Goal: Obtain resource: Download file/media

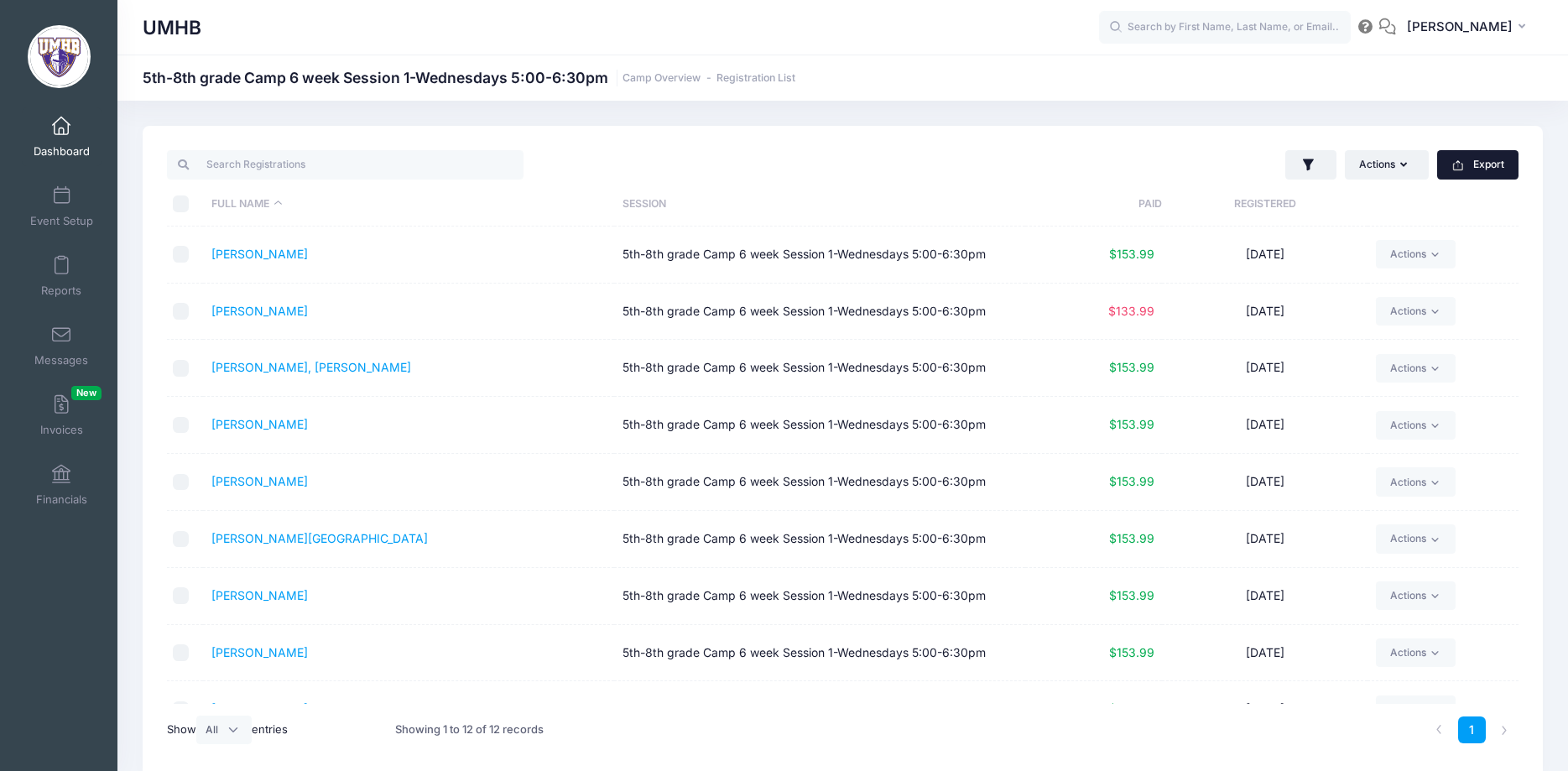
click at [1463, 172] on icon "button" at bounding box center [1458, 165] width 14 height 14
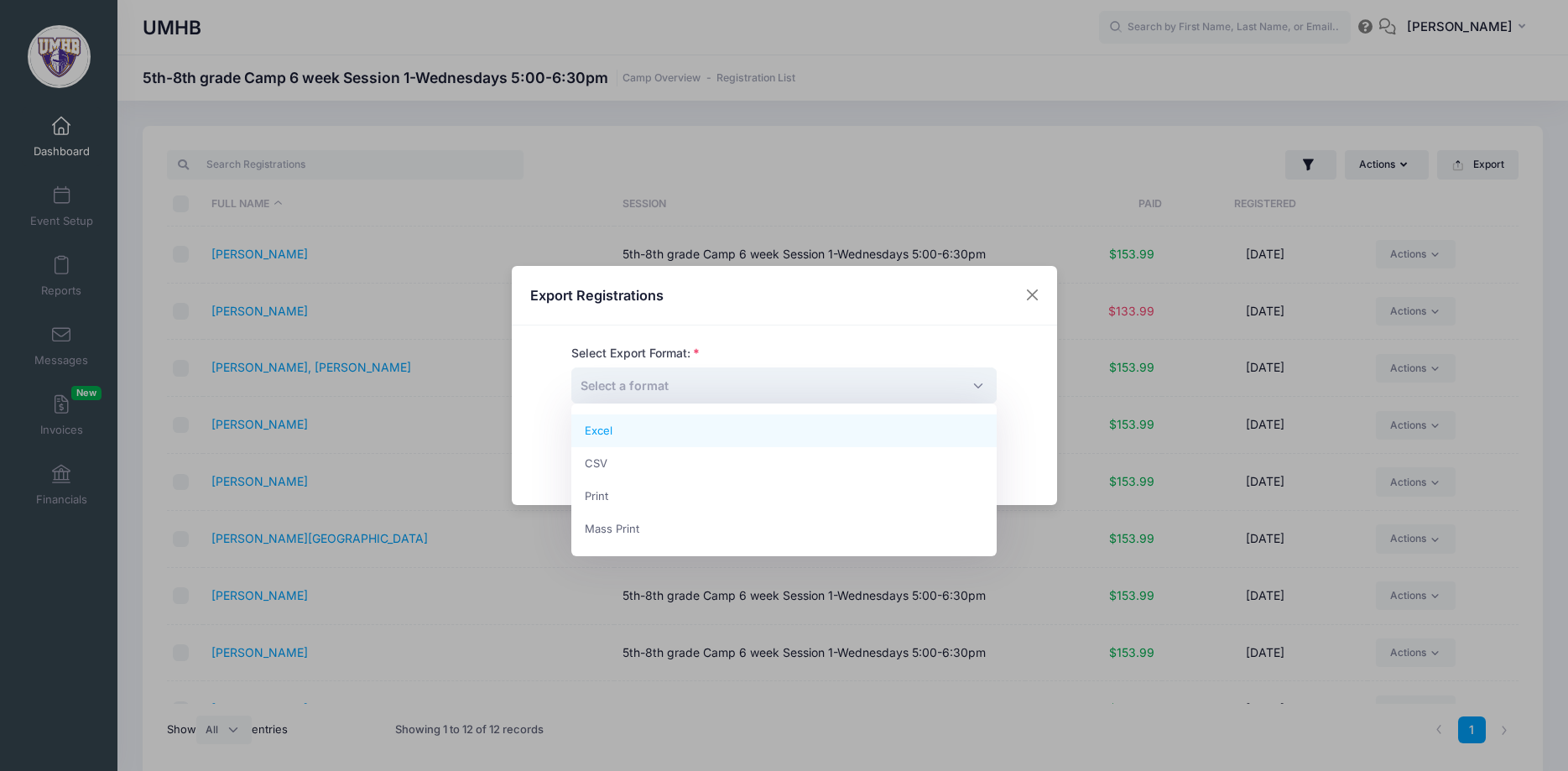
click at [777, 388] on span "Select a format" at bounding box center [784, 386] width 425 height 36
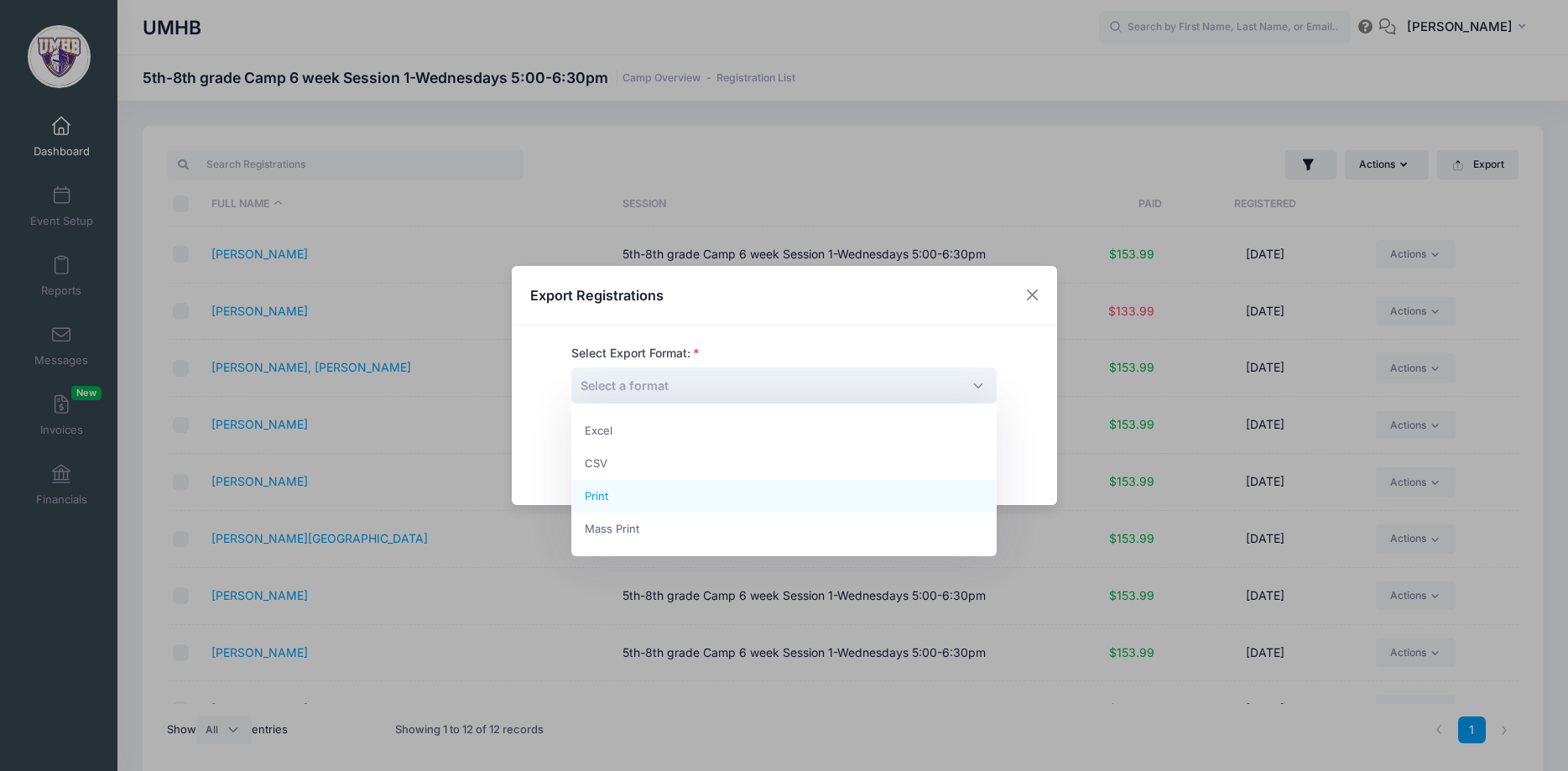
select select "print"
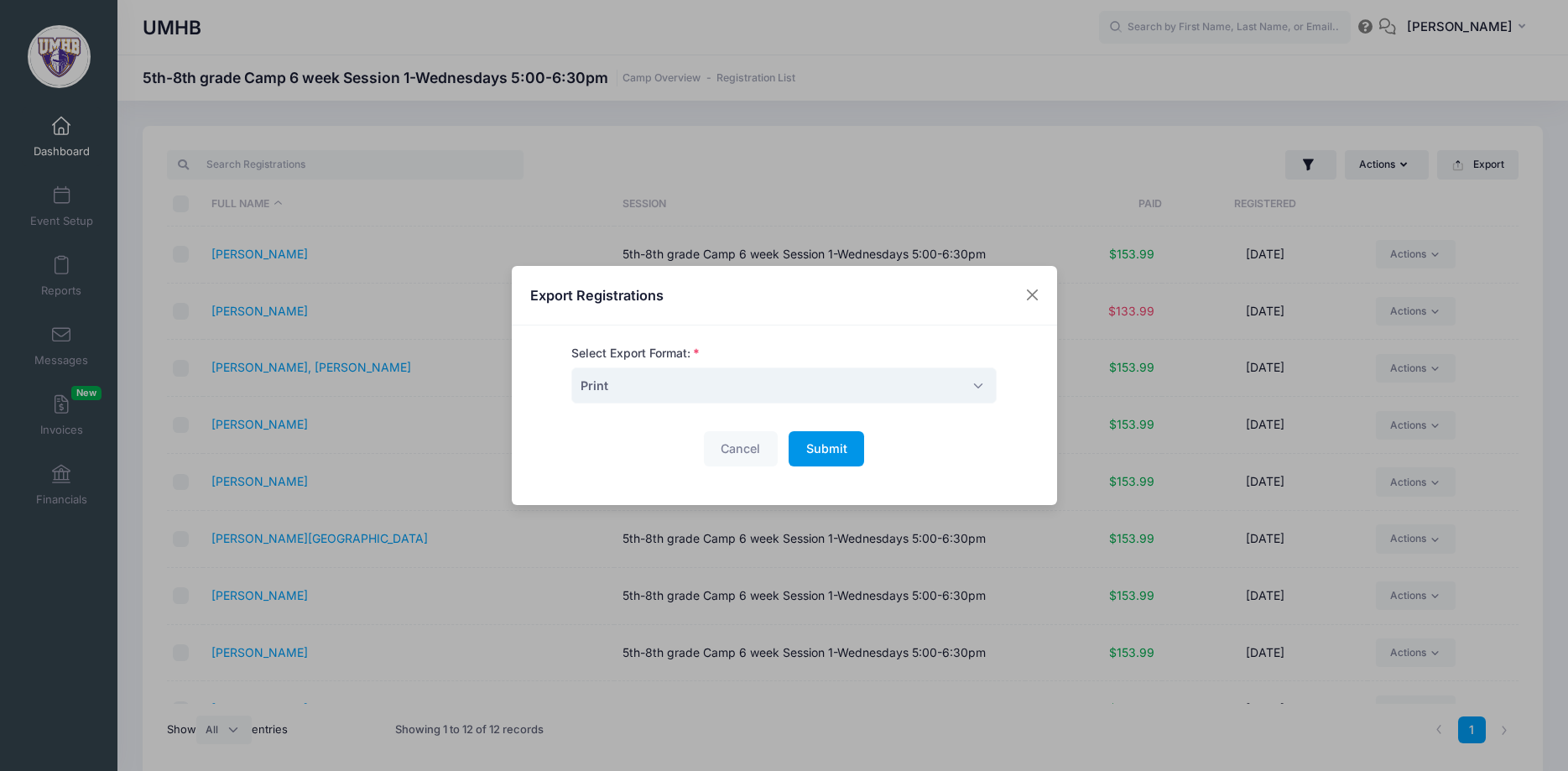
click at [839, 457] on button "Submit Please wait..." at bounding box center [827, 449] width 76 height 36
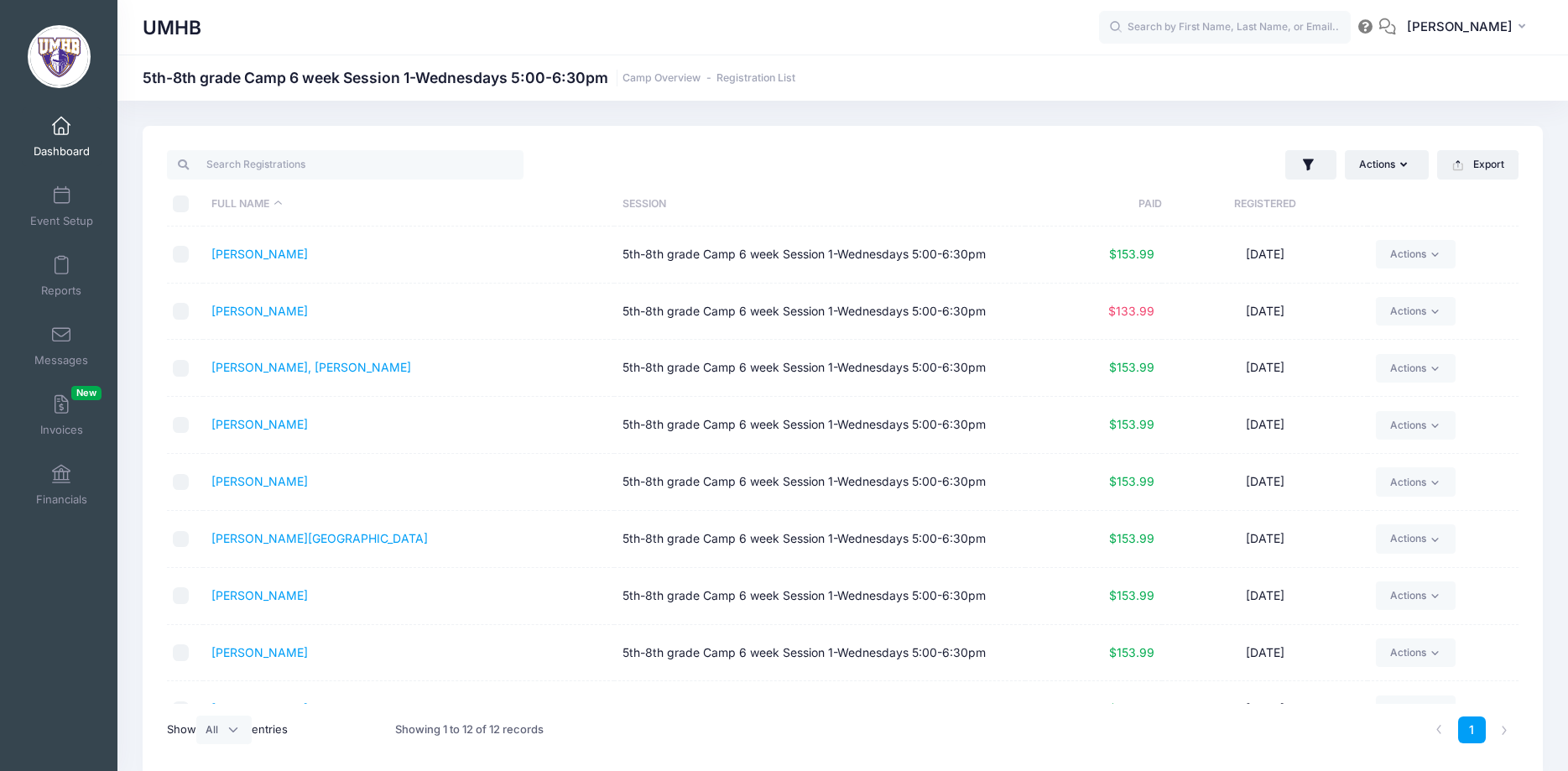
click at [66, 137] on link "Dashboard" at bounding box center [62, 136] width 79 height 59
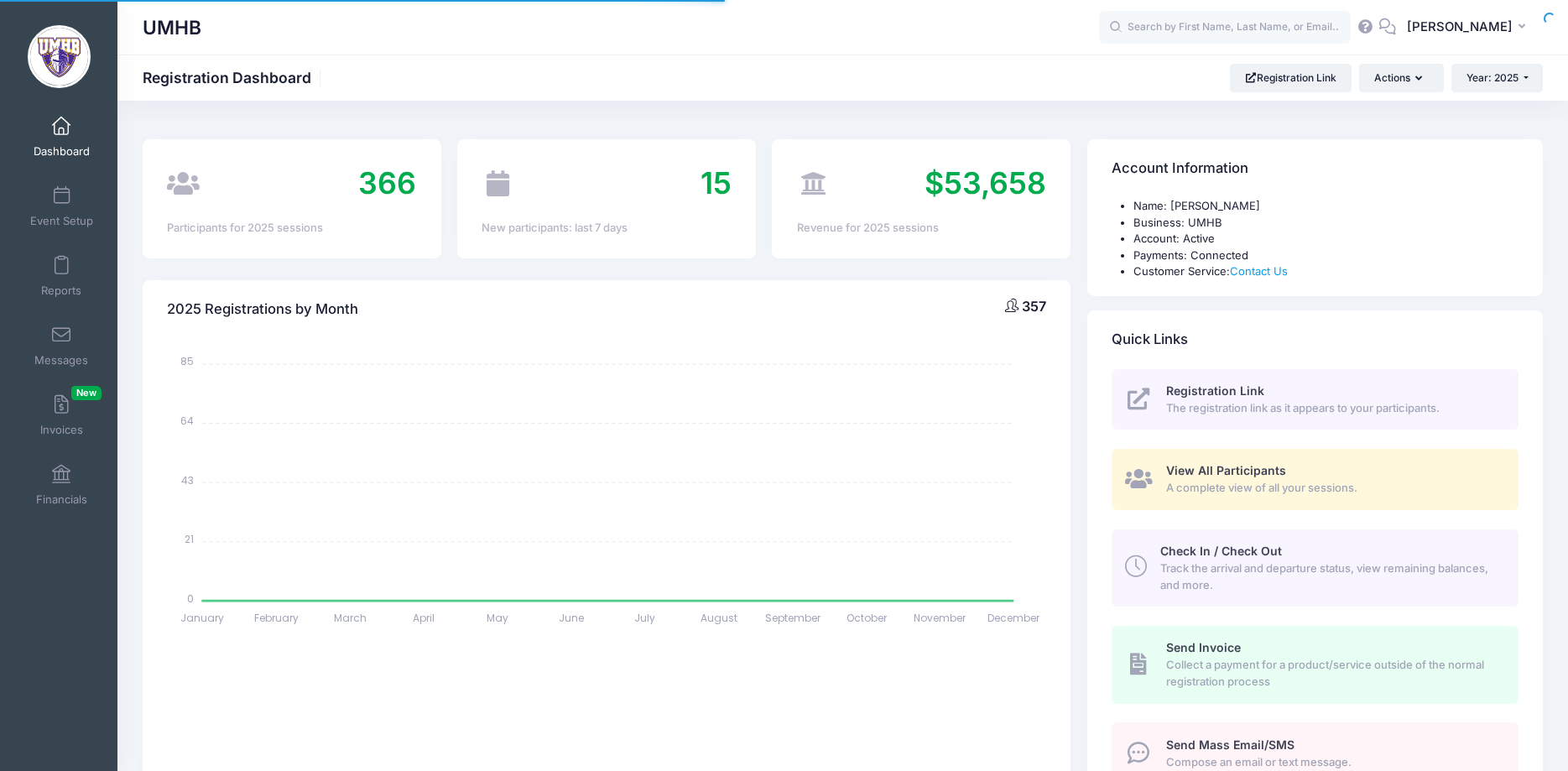
select select
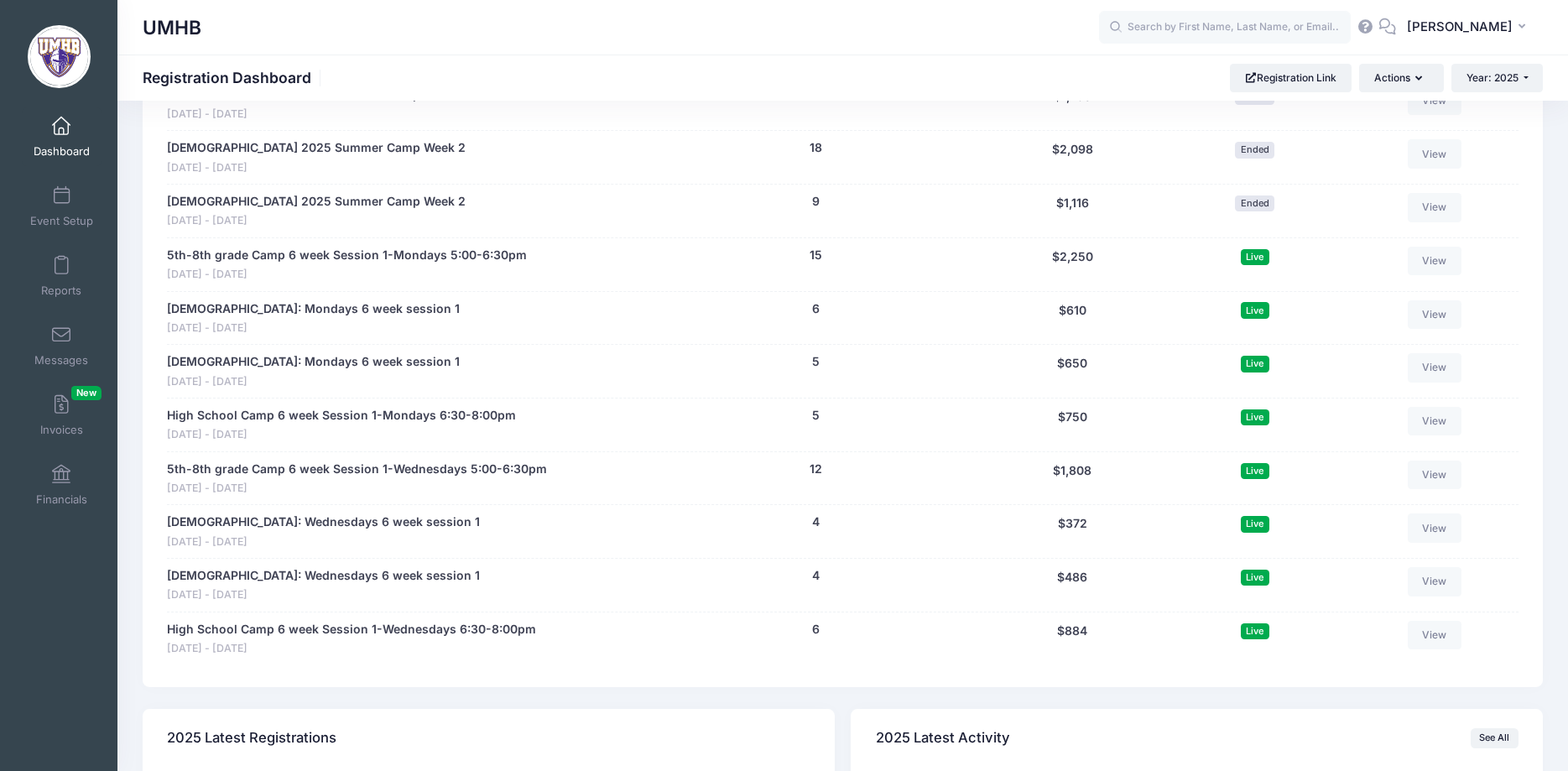
scroll to position [2397, 0]
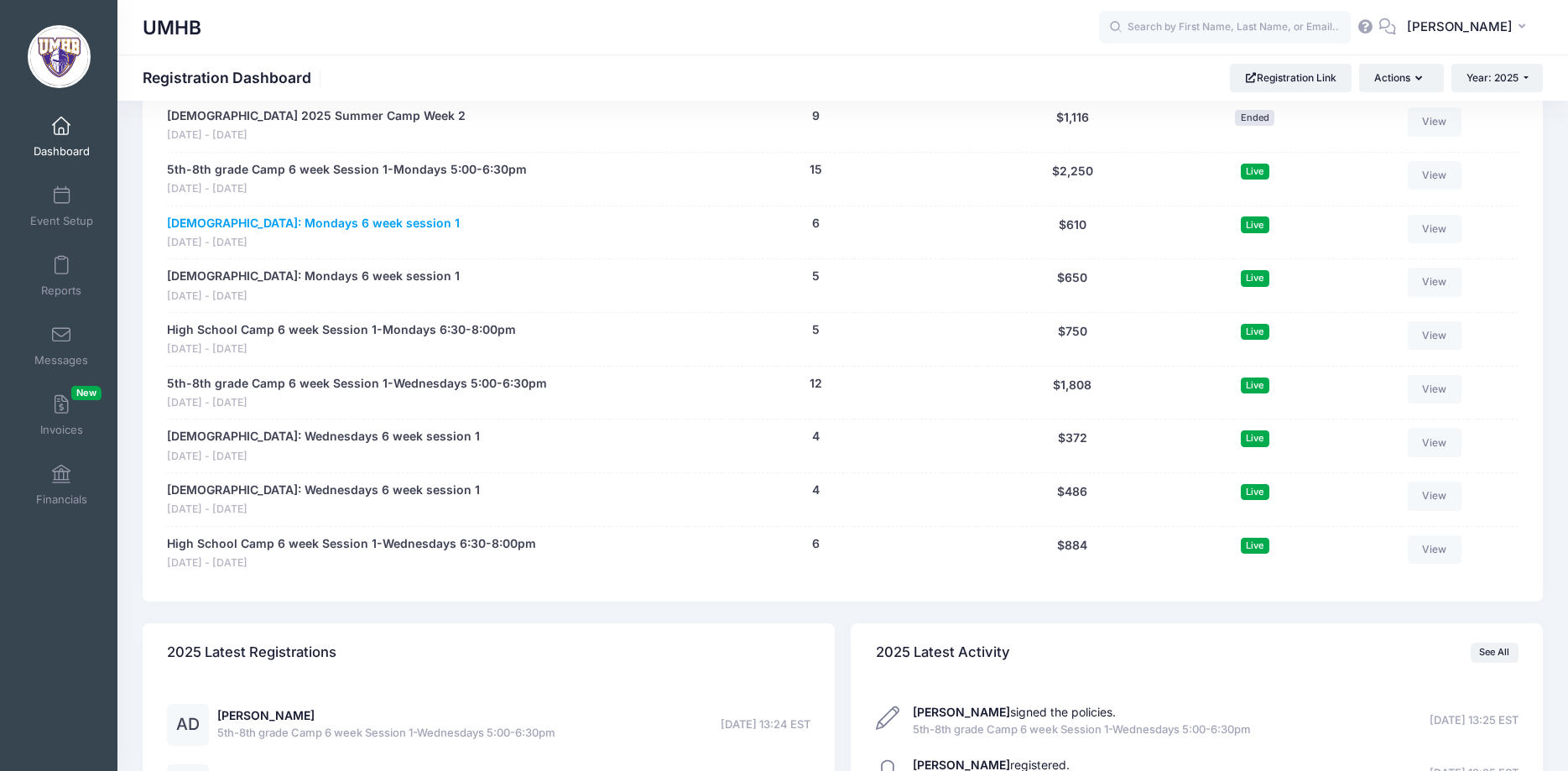
click at [312, 227] on link "6-7 Year Old: Mondays 6 week session 1" at bounding box center [313, 223] width 293 height 18
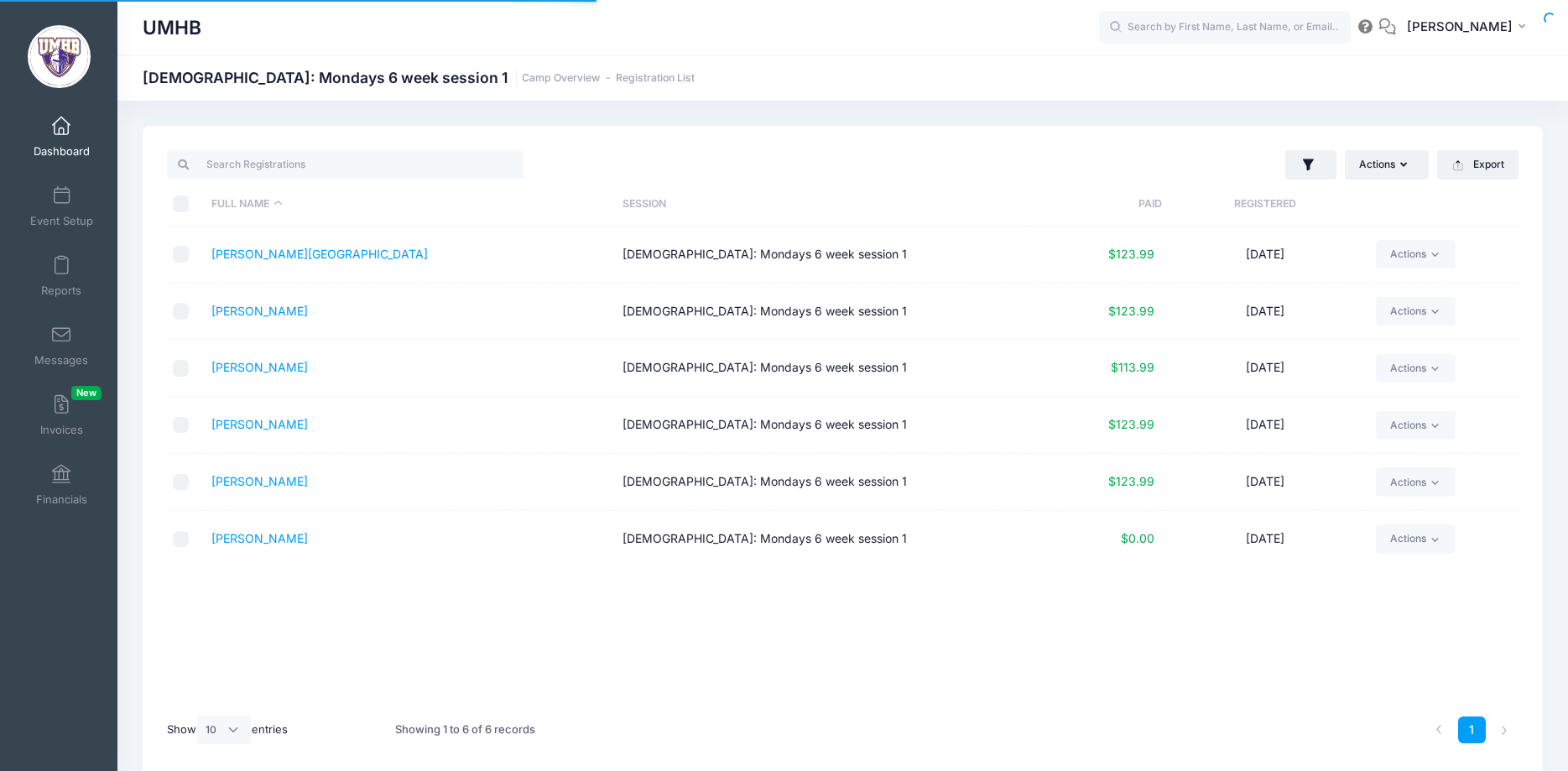
select select "10"
click at [1487, 164] on button "Export" at bounding box center [1478, 164] width 81 height 29
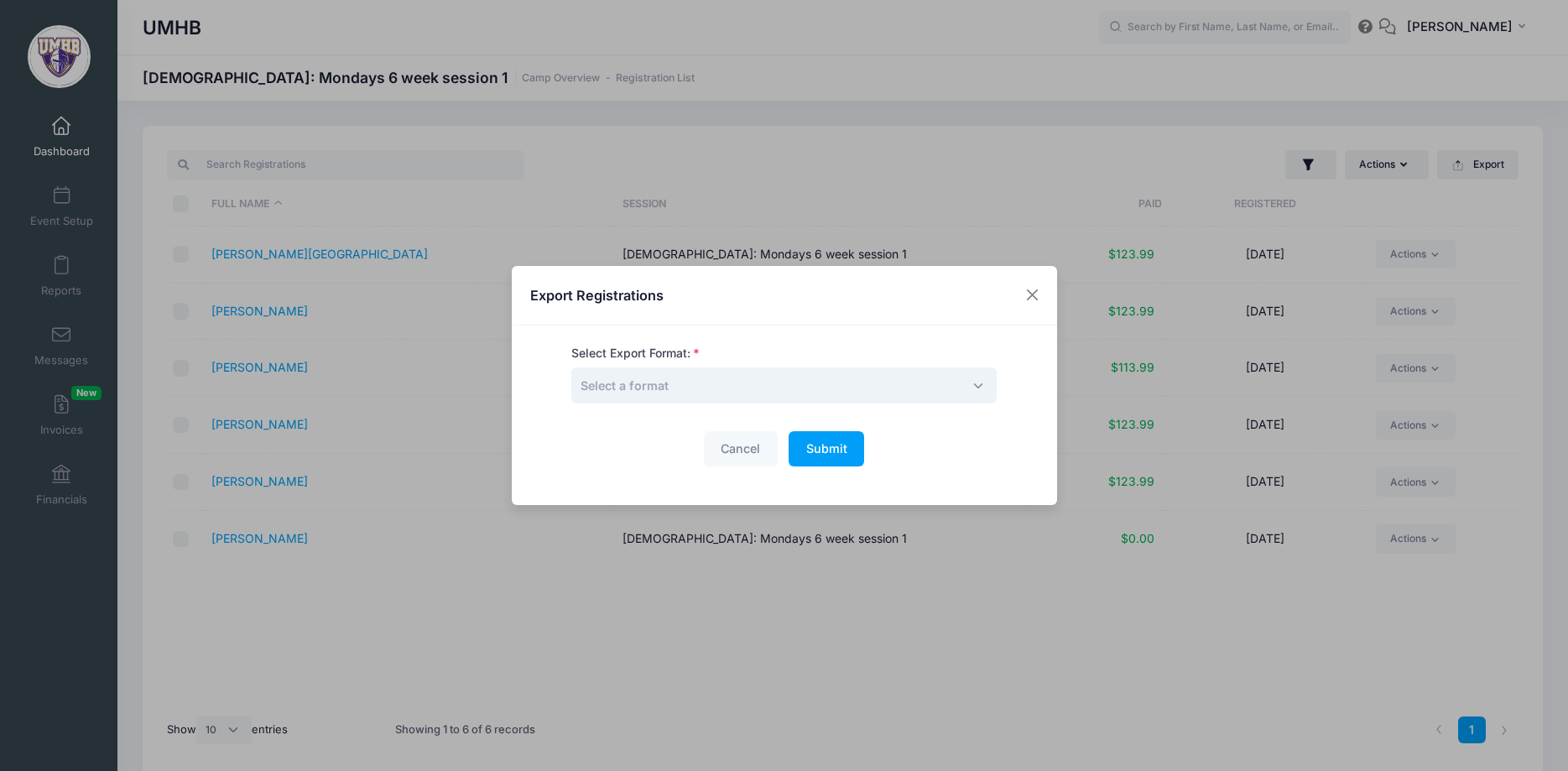
click at [901, 388] on span "Select a format" at bounding box center [784, 386] width 425 height 36
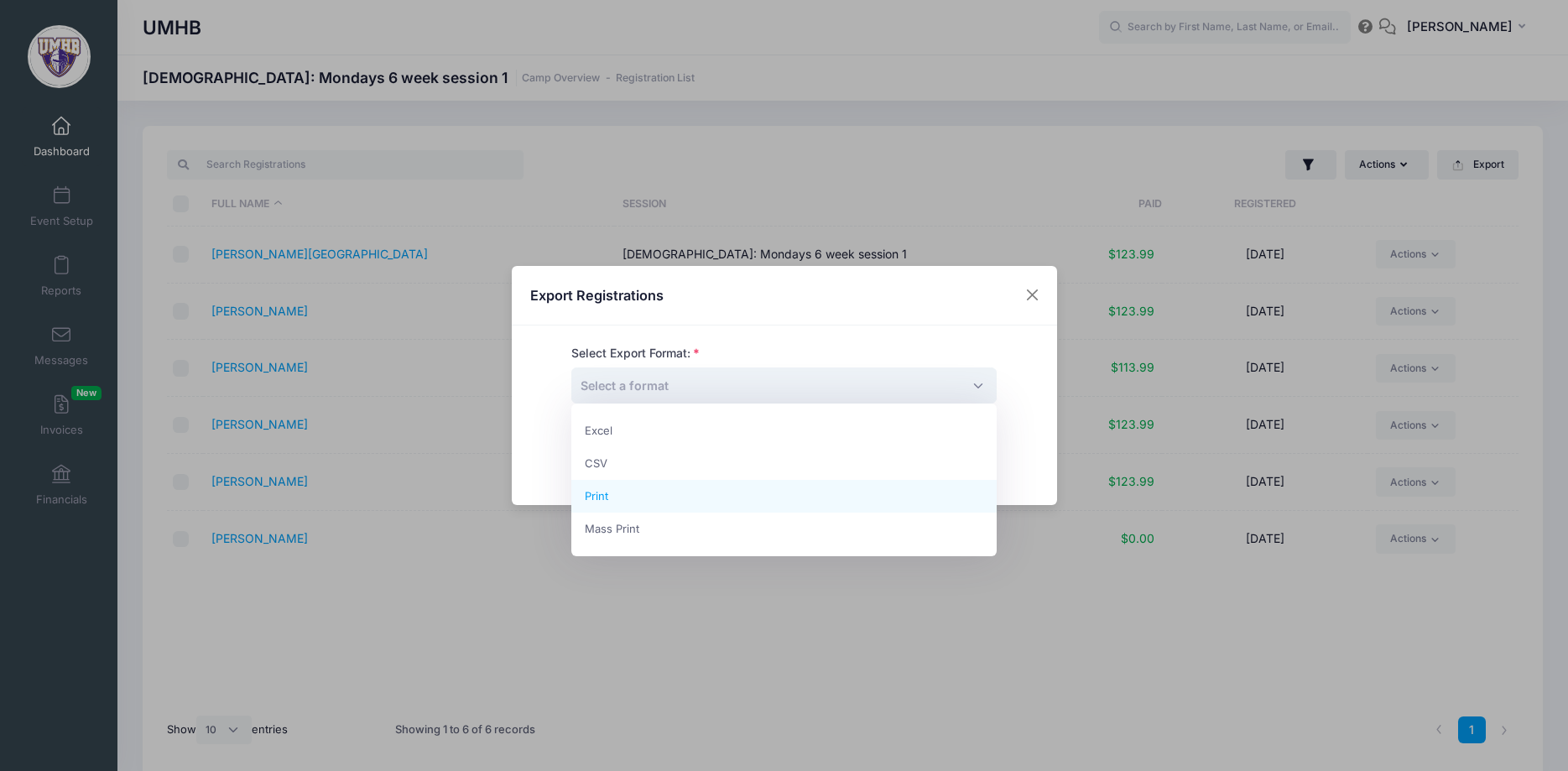
select select "print"
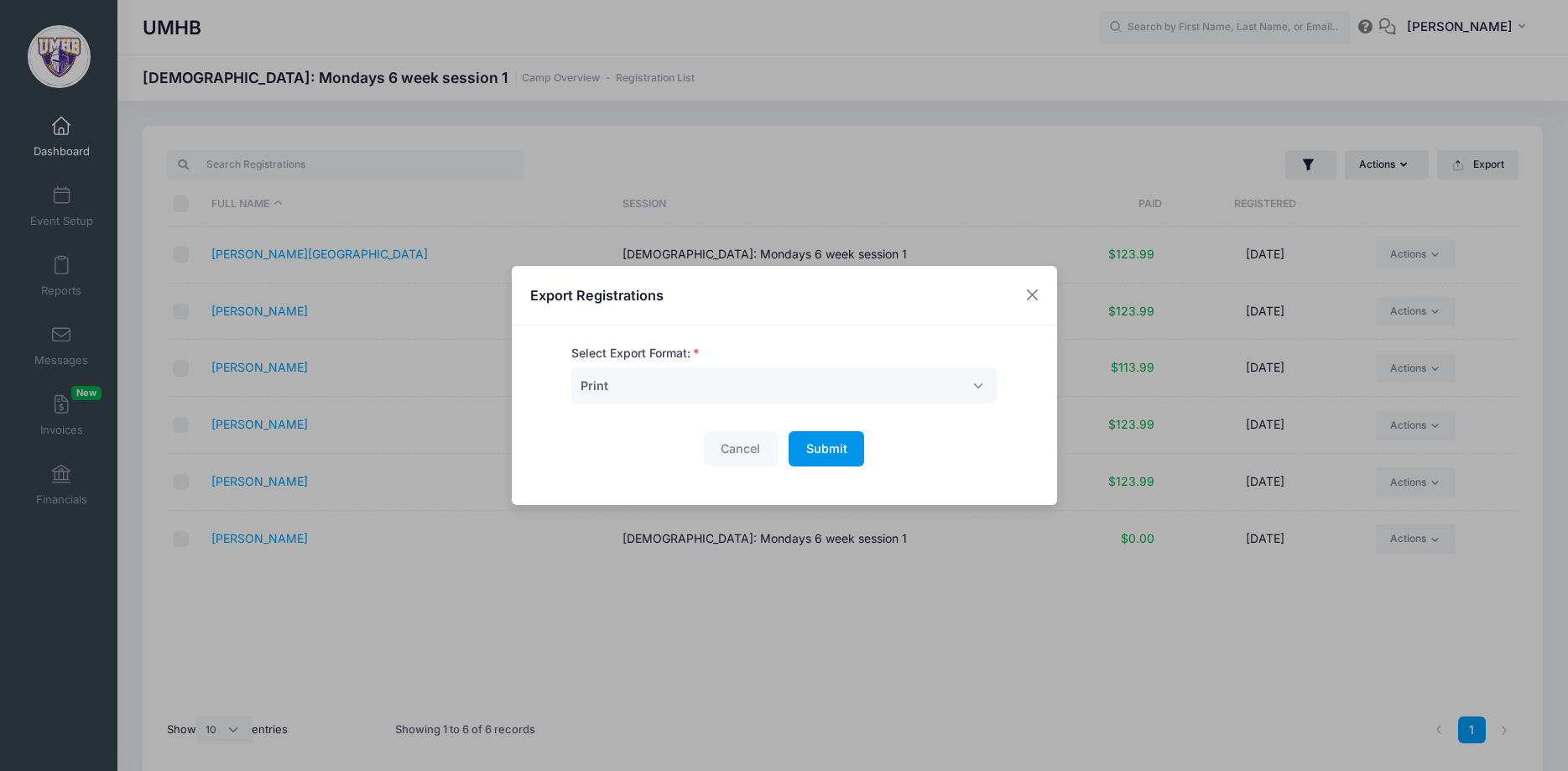
click at [840, 445] on span "Submit" at bounding box center [827, 448] width 41 height 14
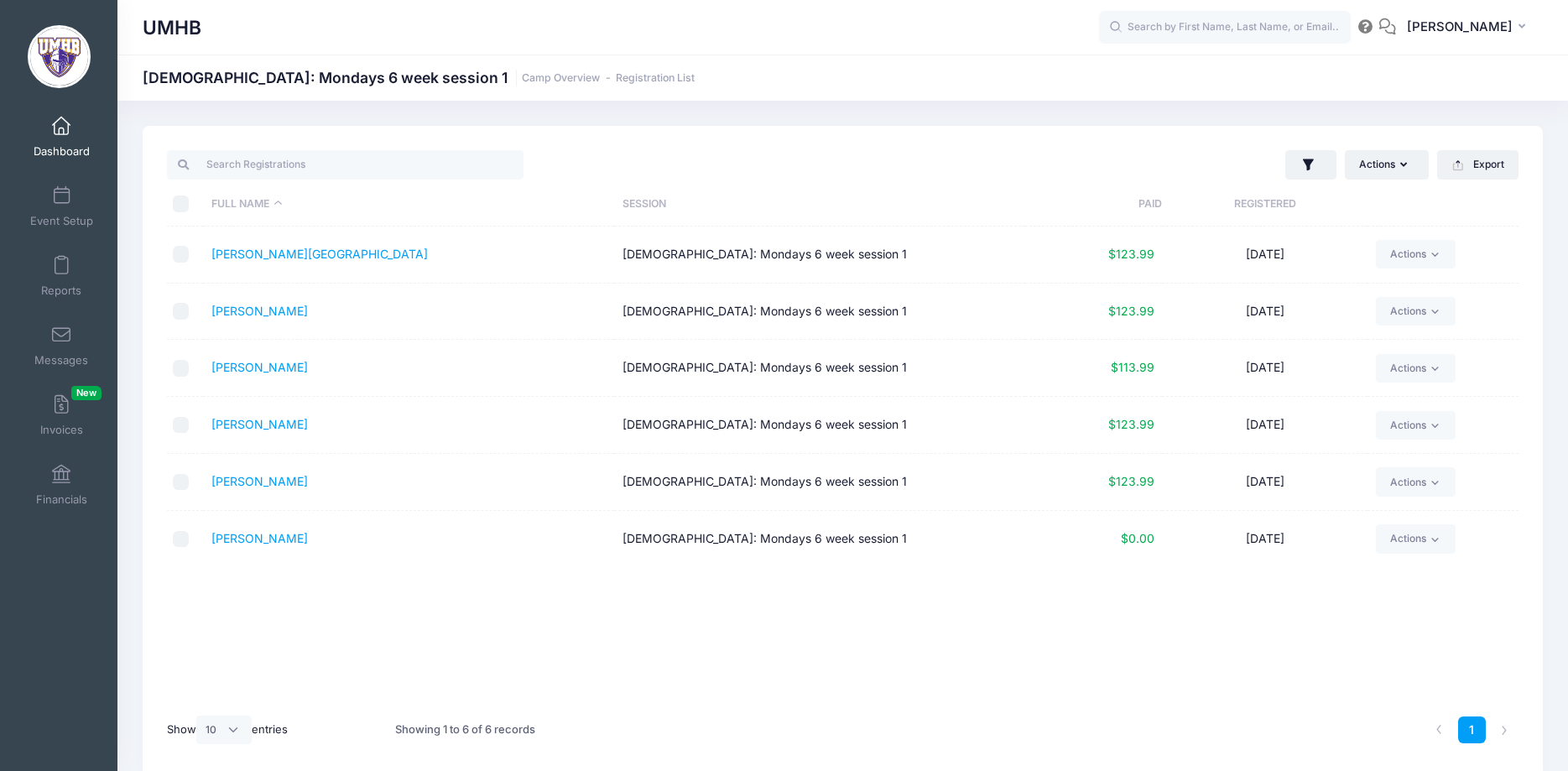
click at [61, 126] on span at bounding box center [61, 126] width 0 height 18
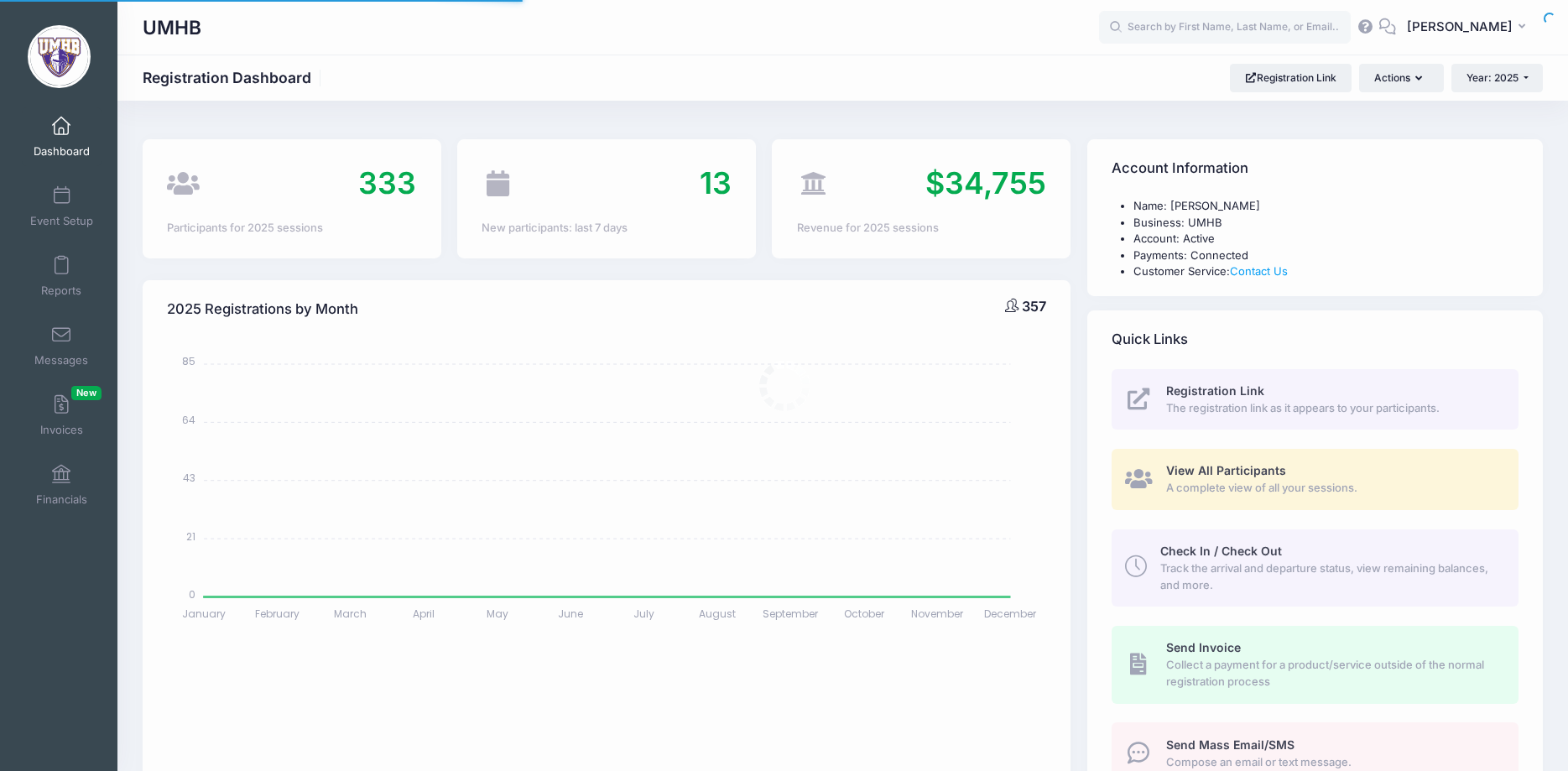
select select
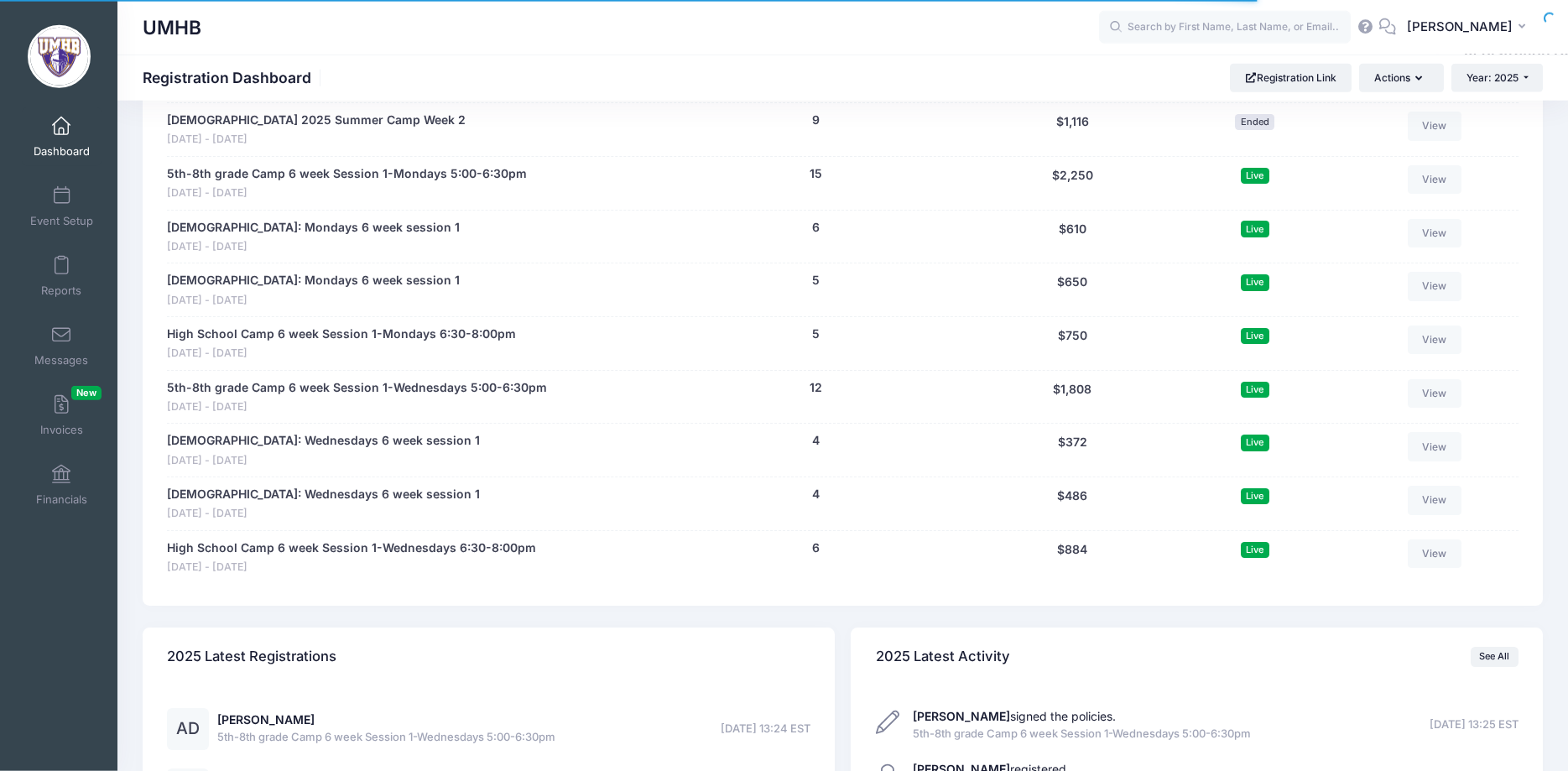
scroll to position [2397, 0]
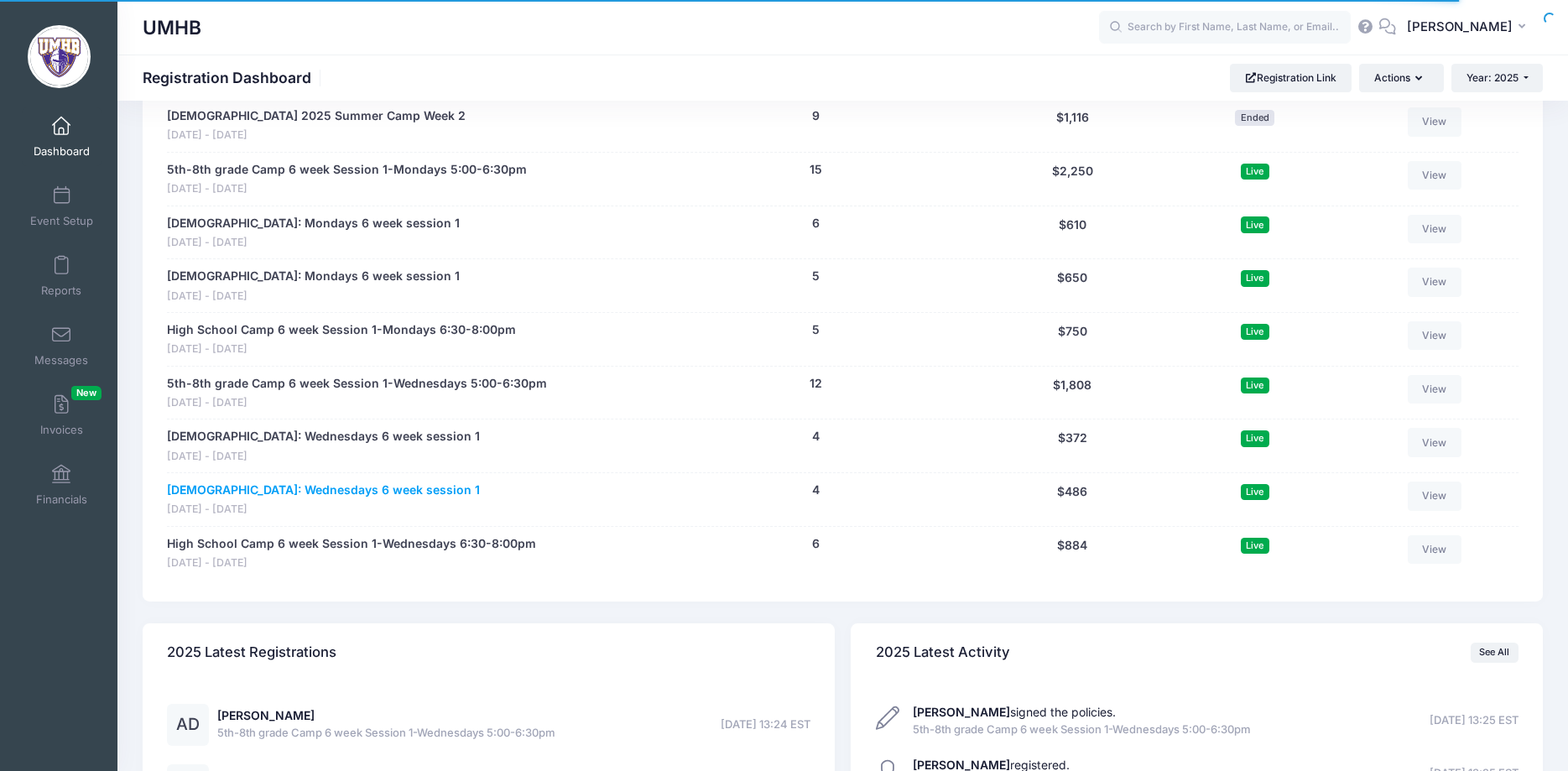
click at [318, 492] on link "8-9 Year Old: Wednesdays 6 week session 1" at bounding box center [323, 490] width 312 height 18
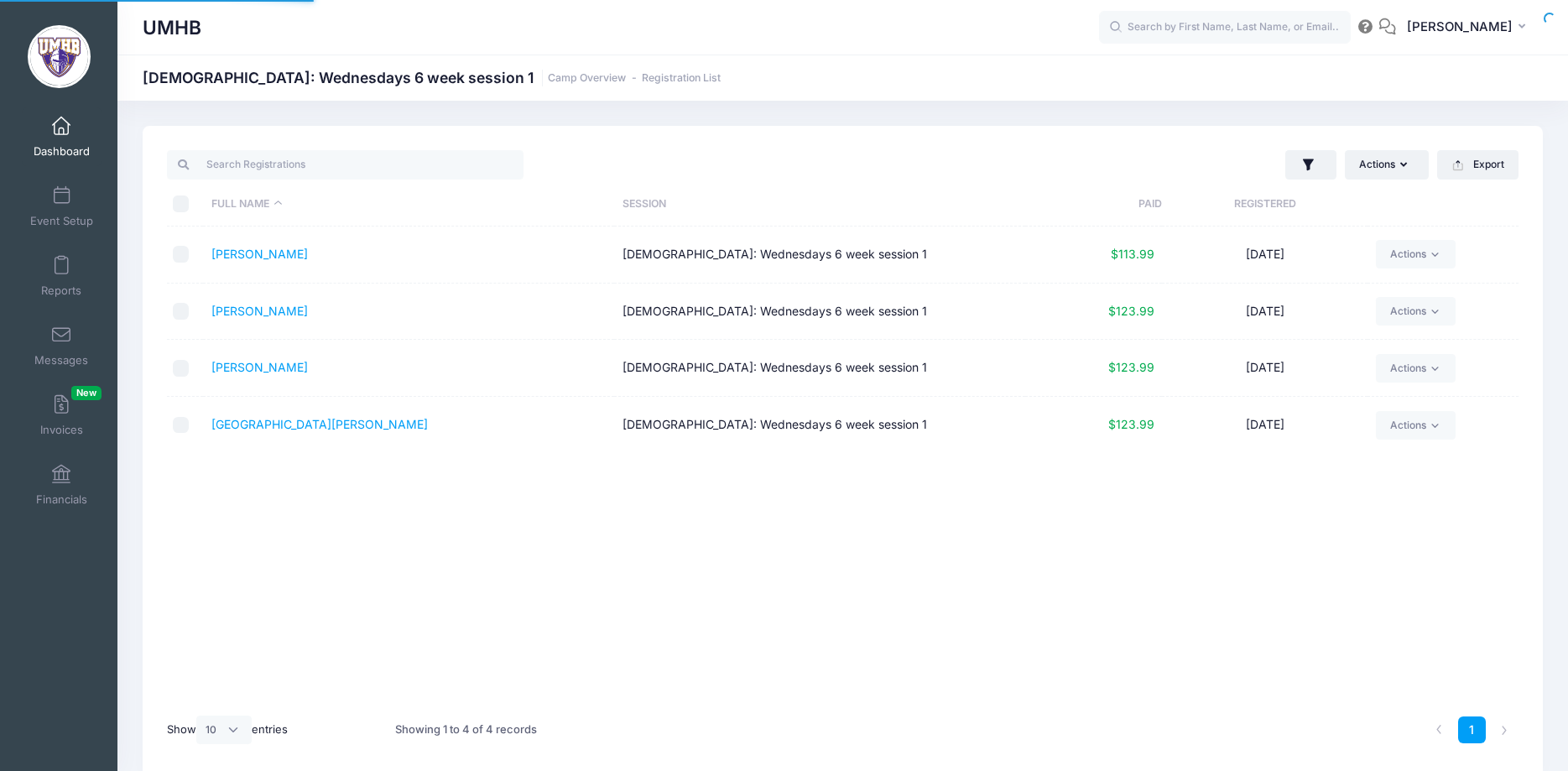
select select "10"
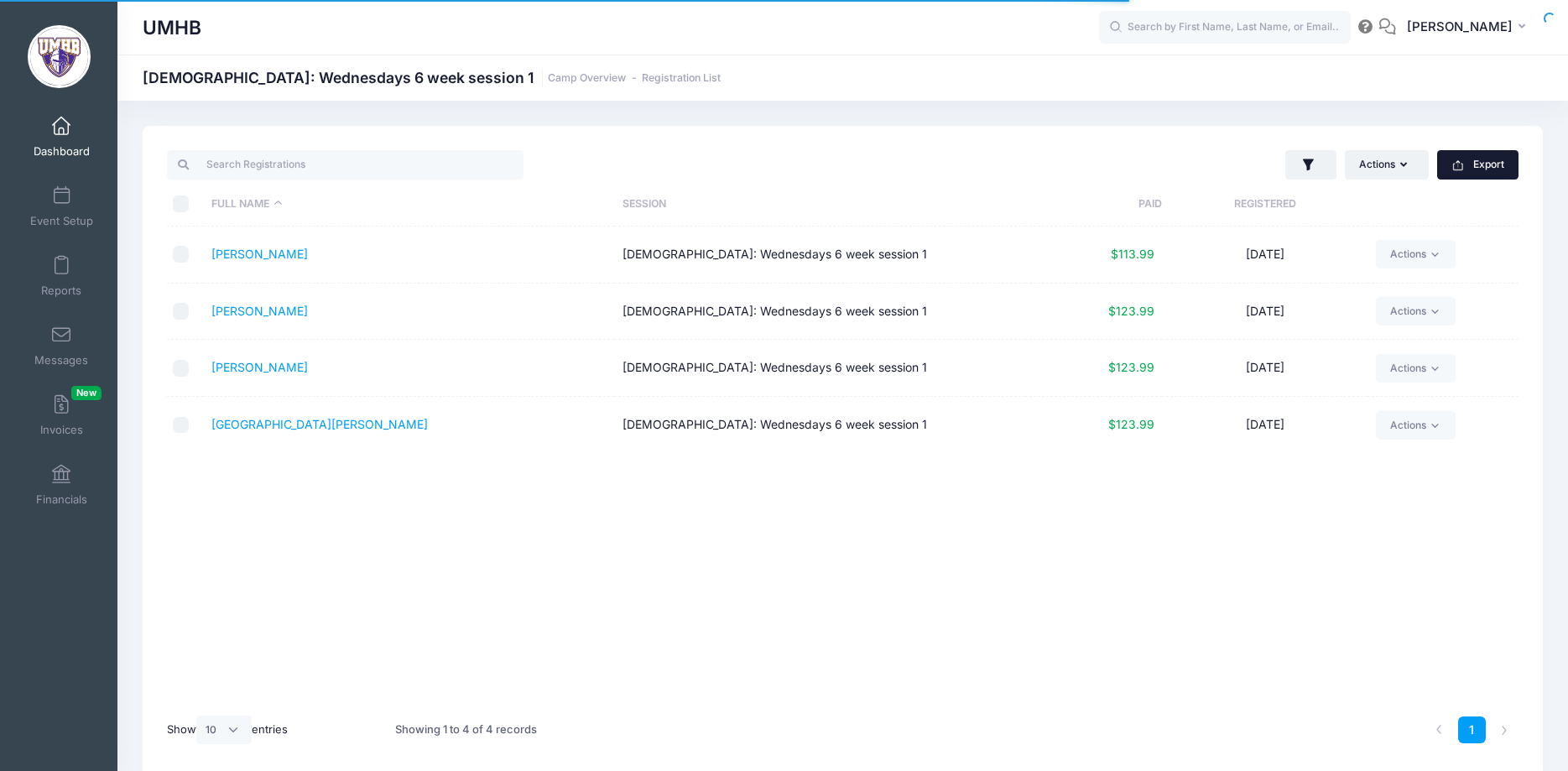
click at [1503, 171] on button "Export" at bounding box center [1478, 164] width 81 height 29
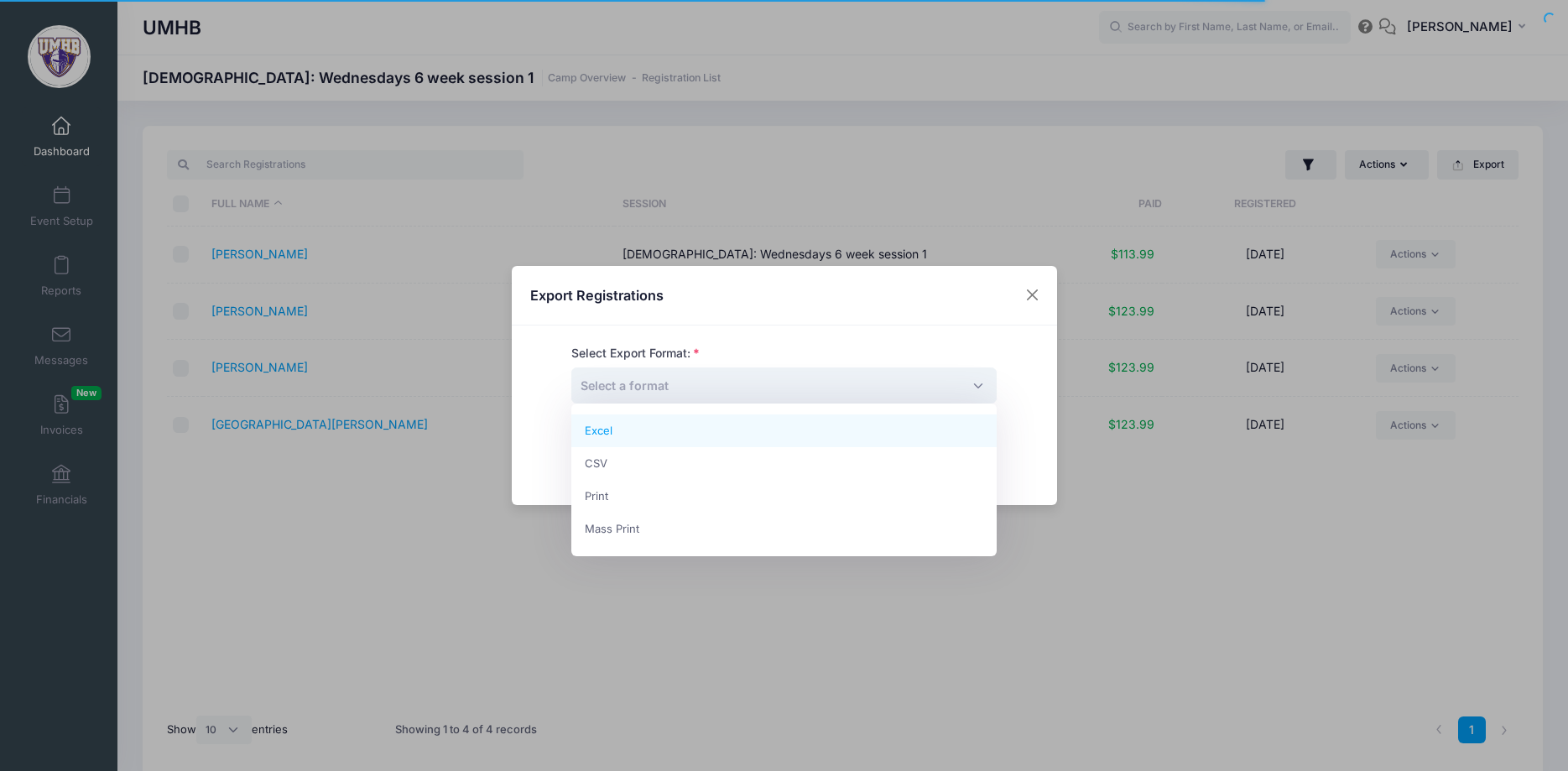
click at [853, 388] on span "Select a format" at bounding box center [784, 386] width 425 height 36
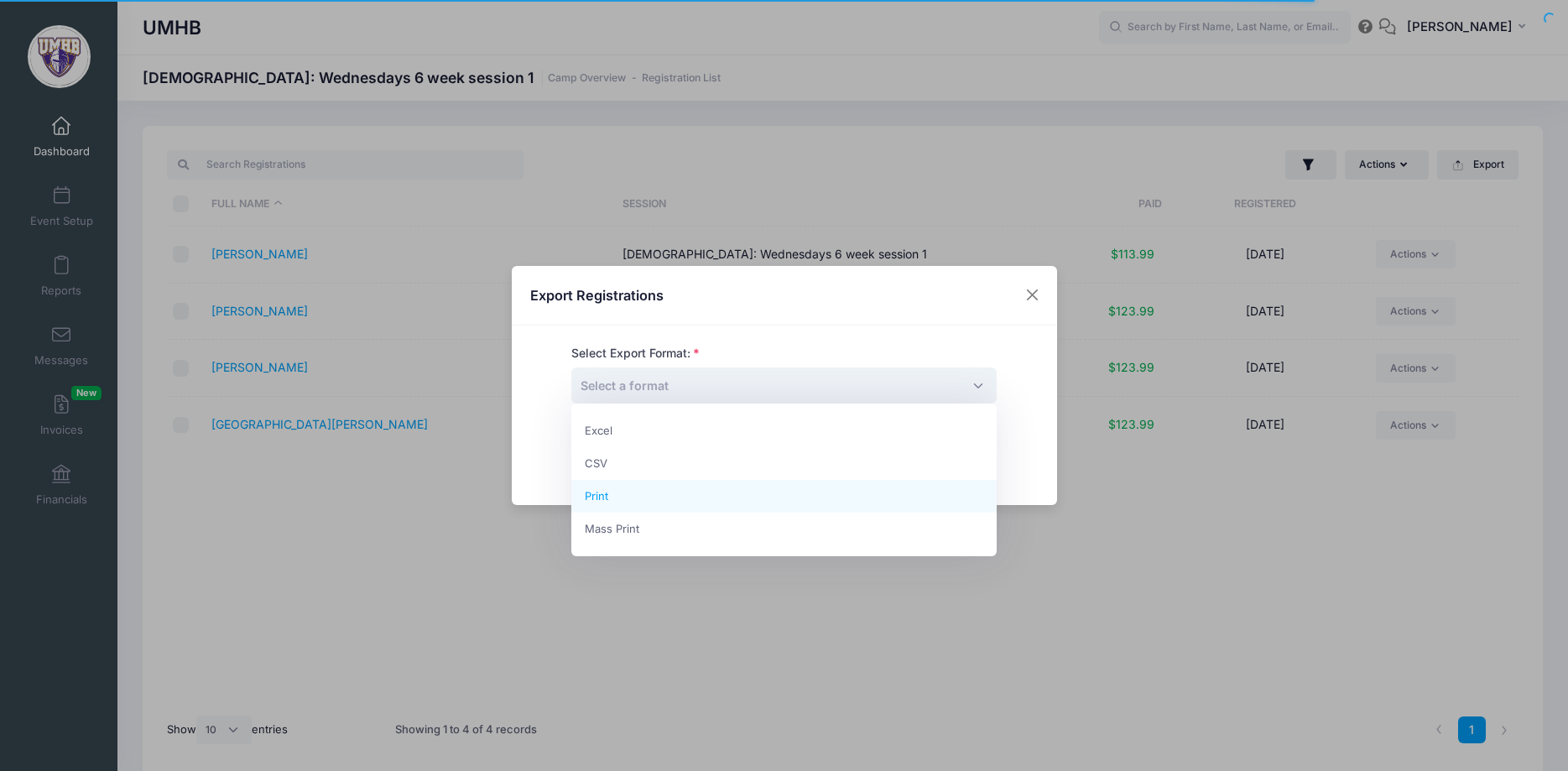
select select "print"
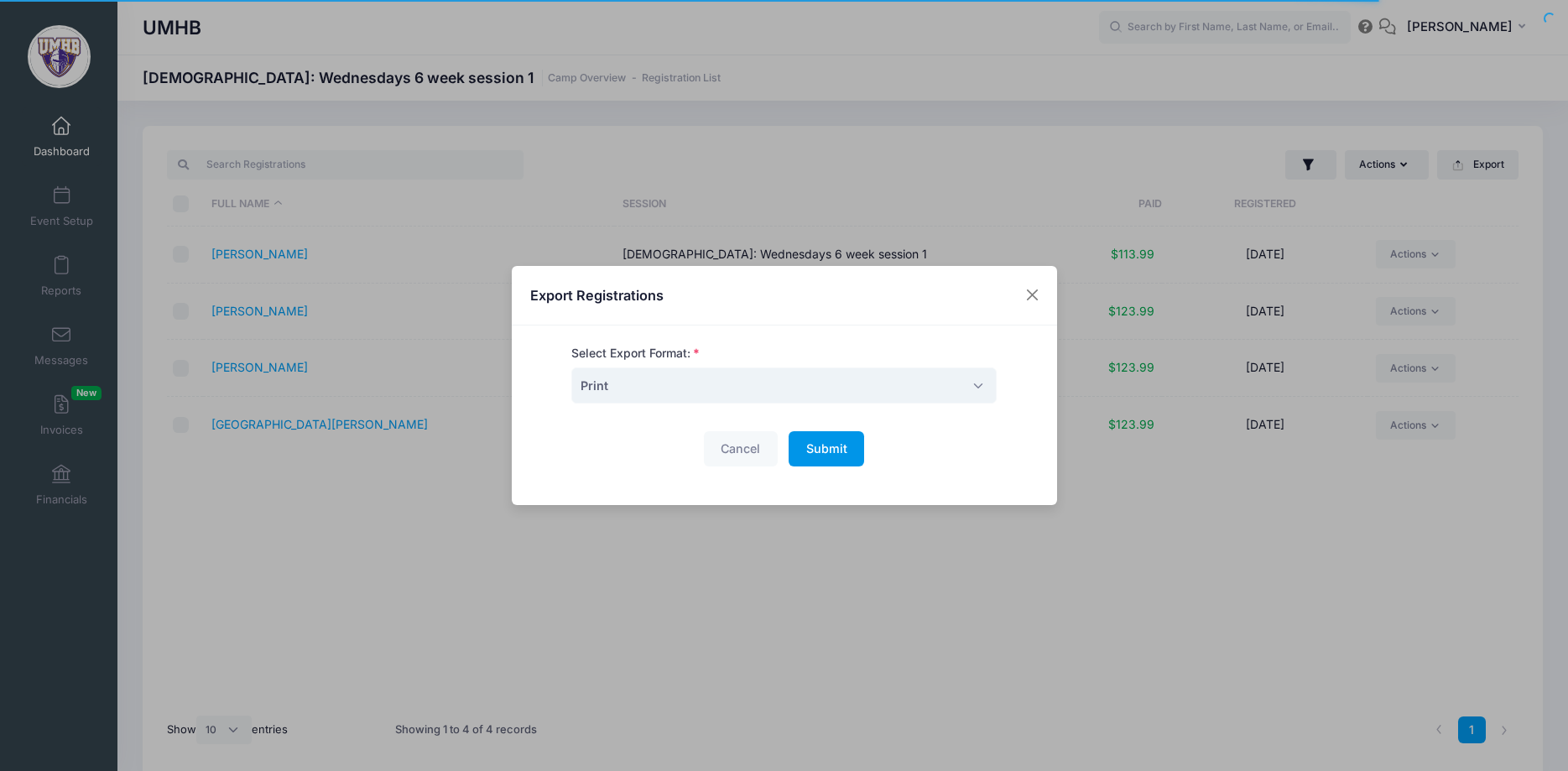
click at [831, 457] on button "Submit Please wait..." at bounding box center [827, 449] width 76 height 36
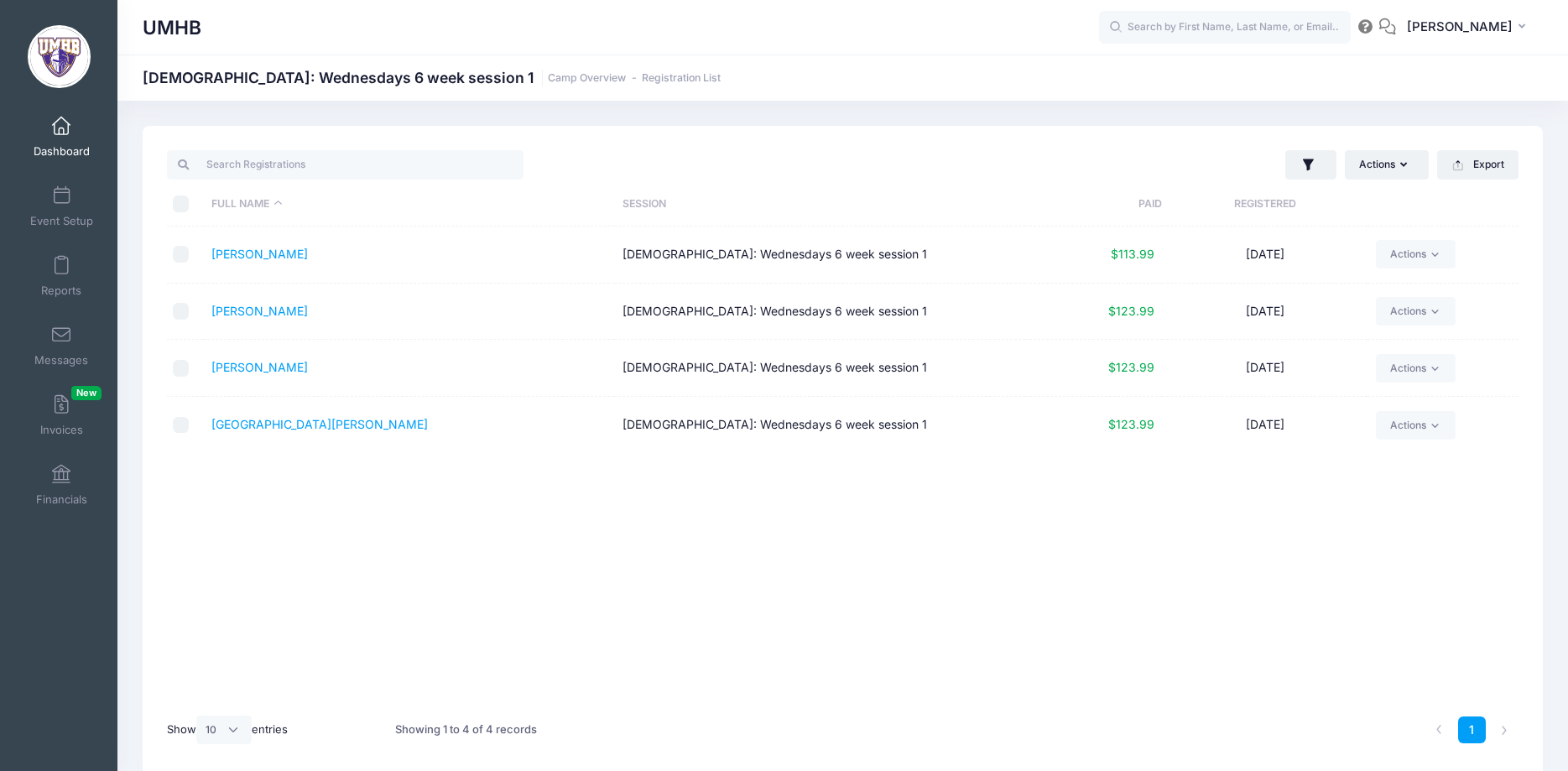
click at [61, 131] on span at bounding box center [61, 126] width 0 height 18
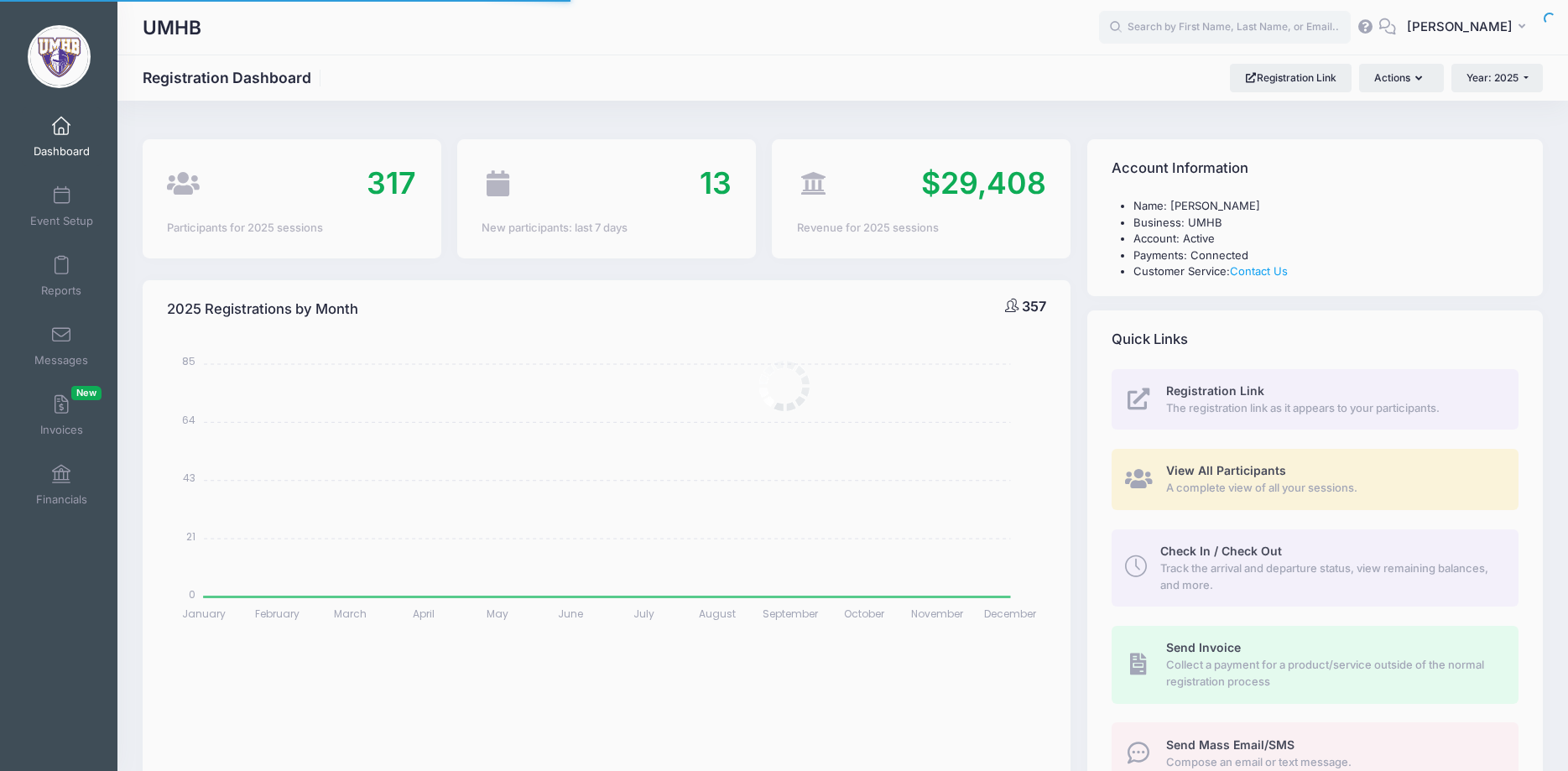
select select
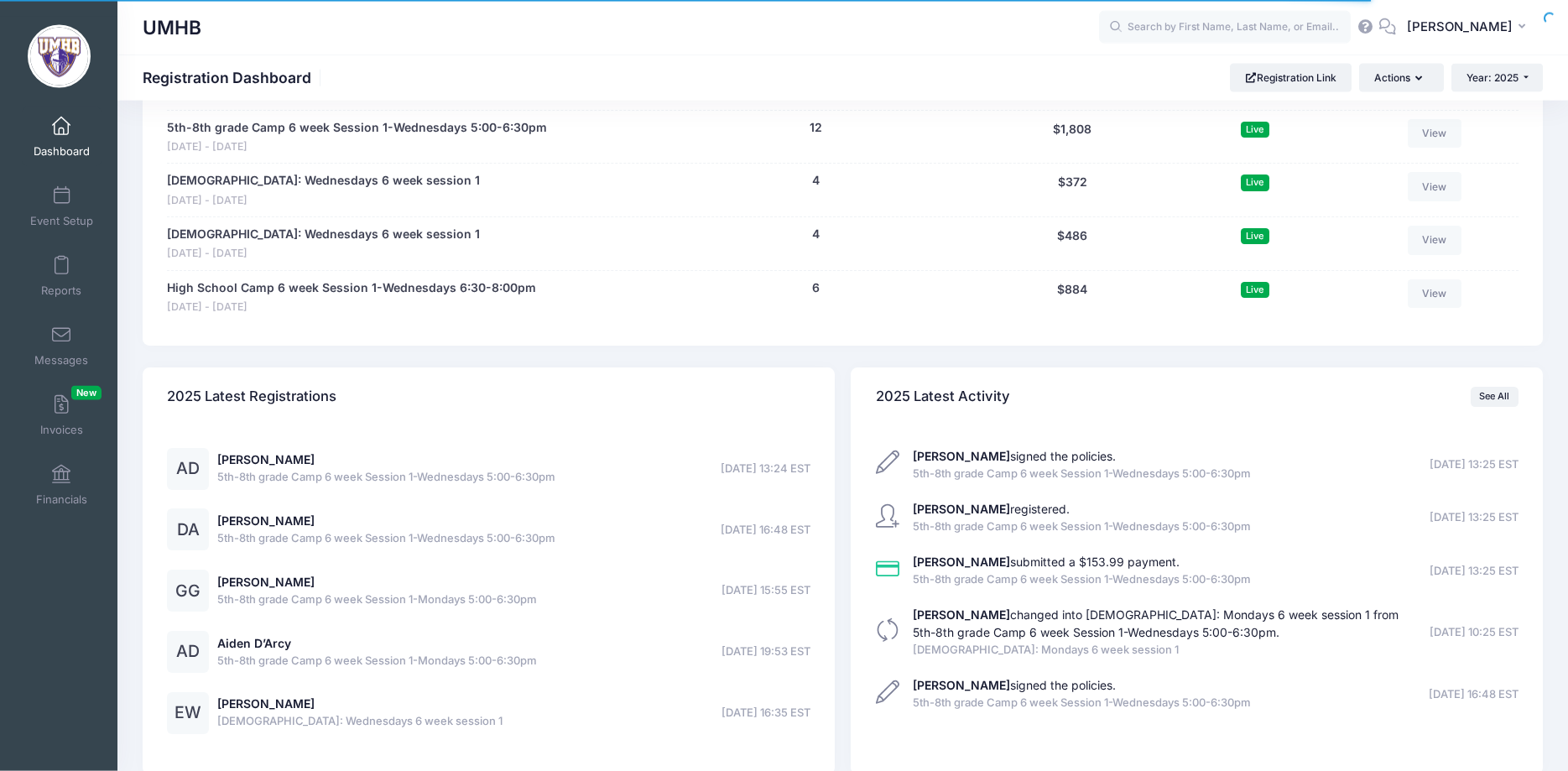
scroll to position [2654, 0]
click at [288, 295] on link "High School Camp 6 week Session 1-Wednesdays 6:30-8:00pm" at bounding box center [351, 287] width 369 height 18
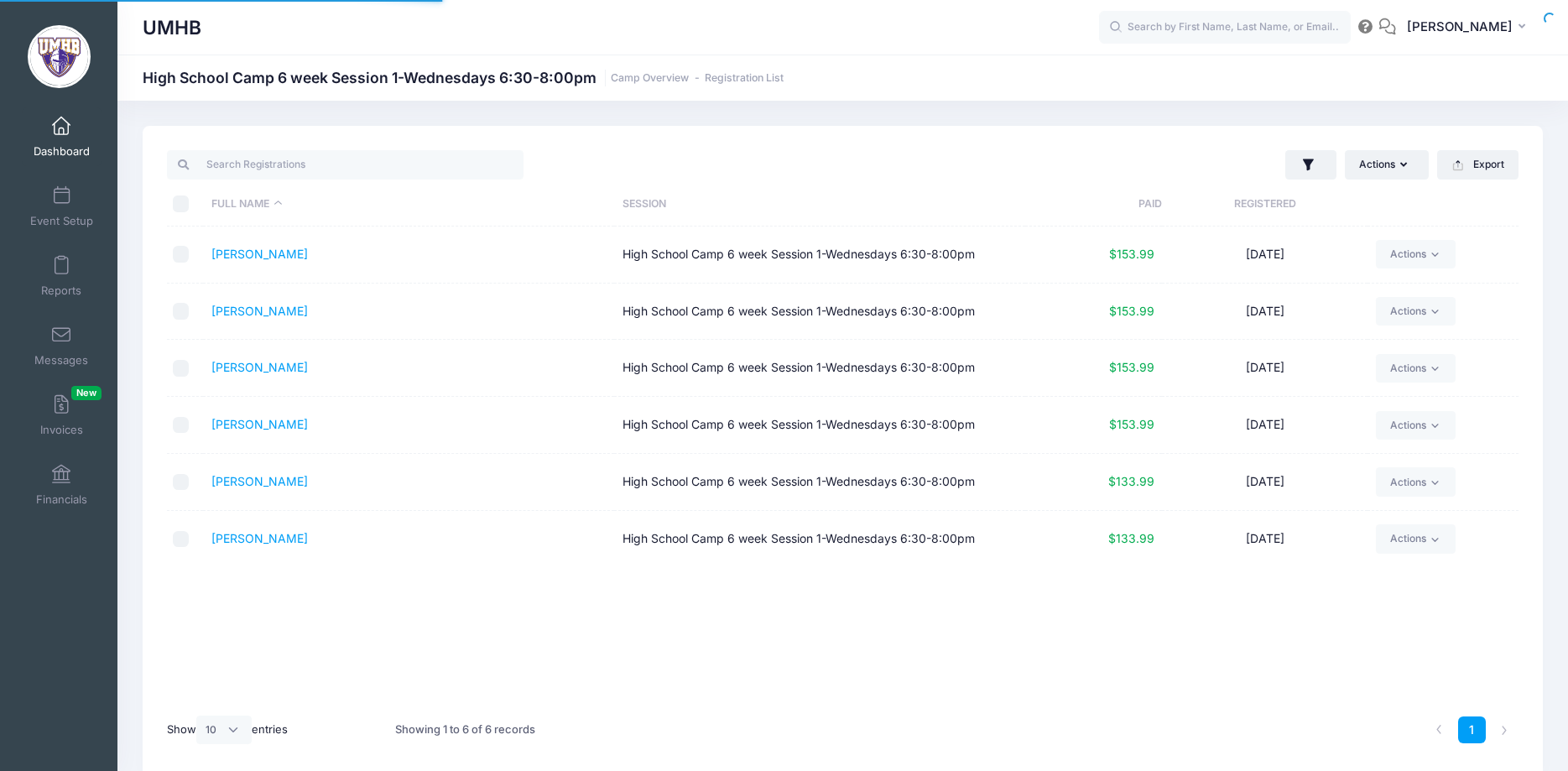
select select "10"
click at [1483, 172] on button "Export" at bounding box center [1478, 164] width 81 height 29
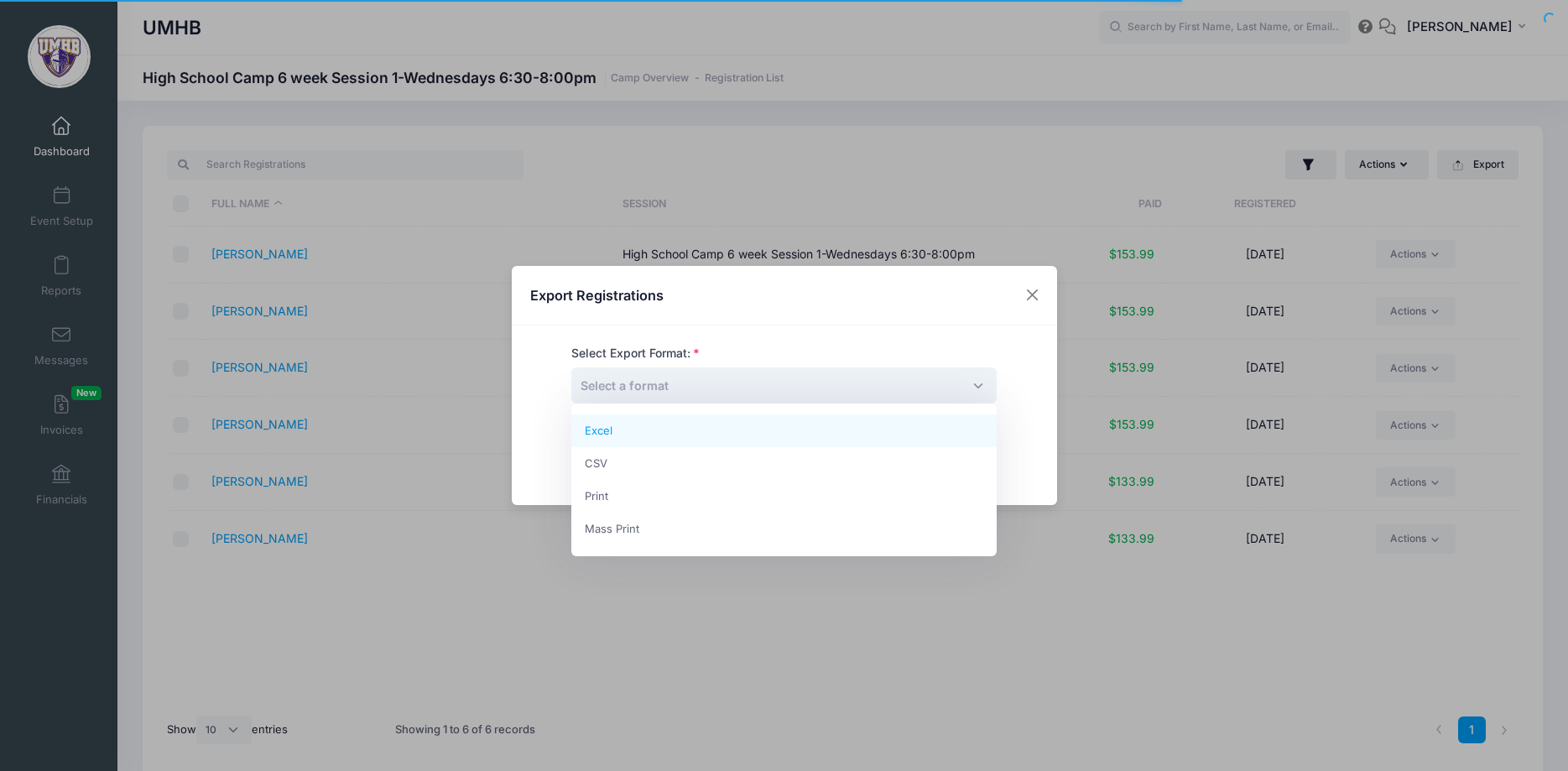
click at [665, 389] on span "Select a format" at bounding box center [625, 385] width 88 height 14
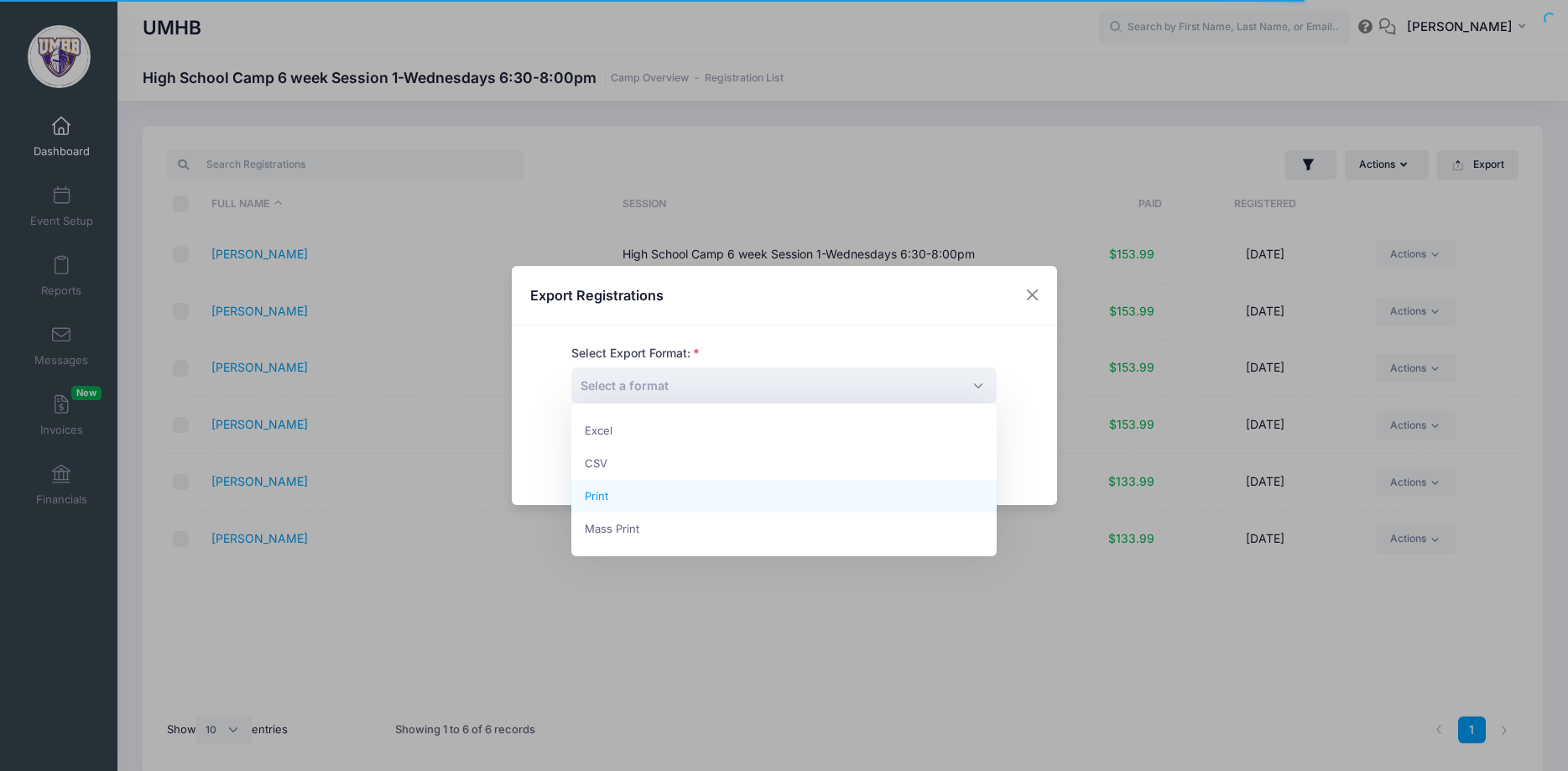
select select "print"
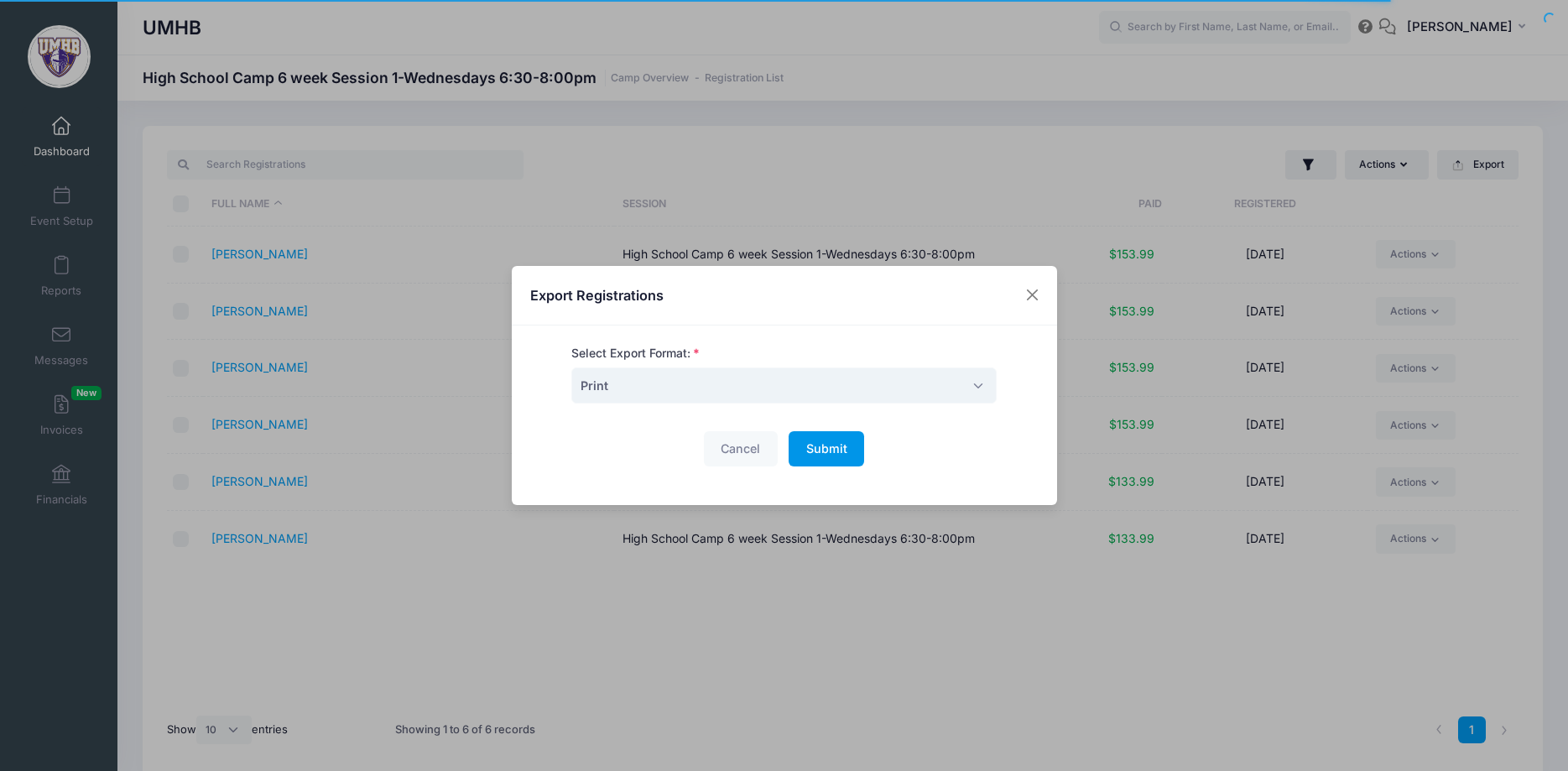
click at [848, 461] on button "Submit Please wait..." at bounding box center [827, 449] width 76 height 36
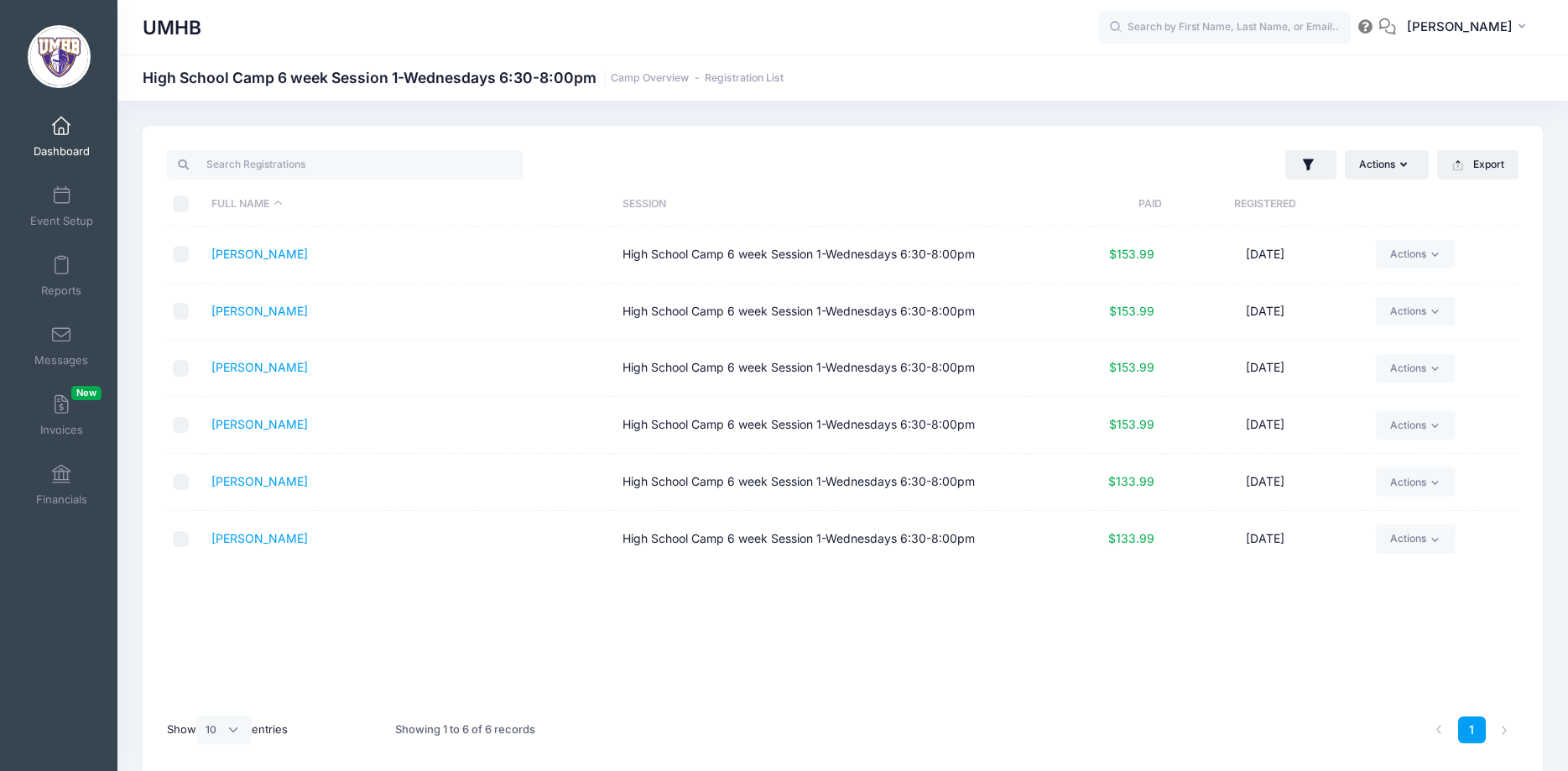
click at [61, 120] on span at bounding box center [61, 126] width 0 height 18
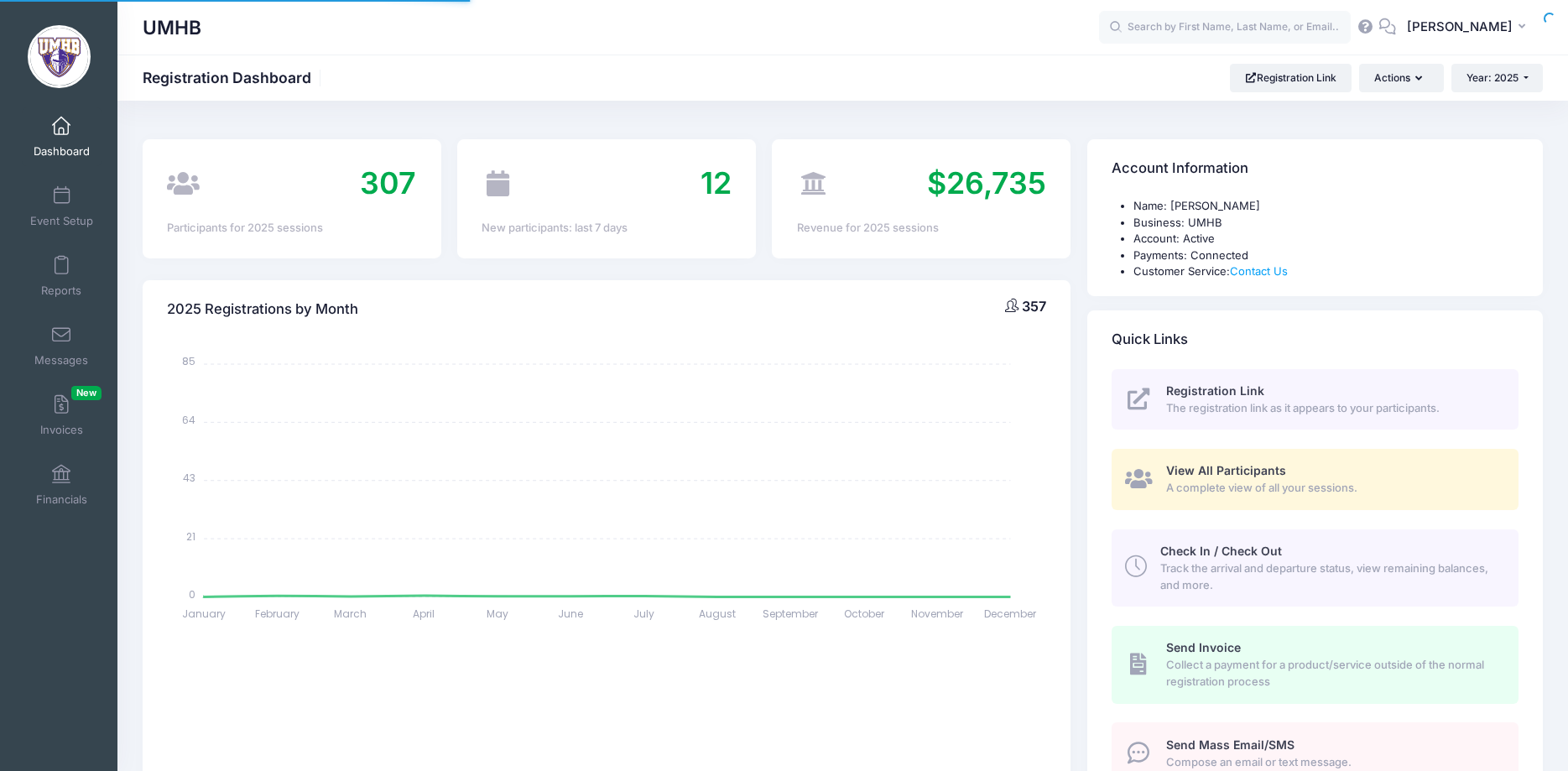
select select
